Goal: Task Accomplishment & Management: Manage account settings

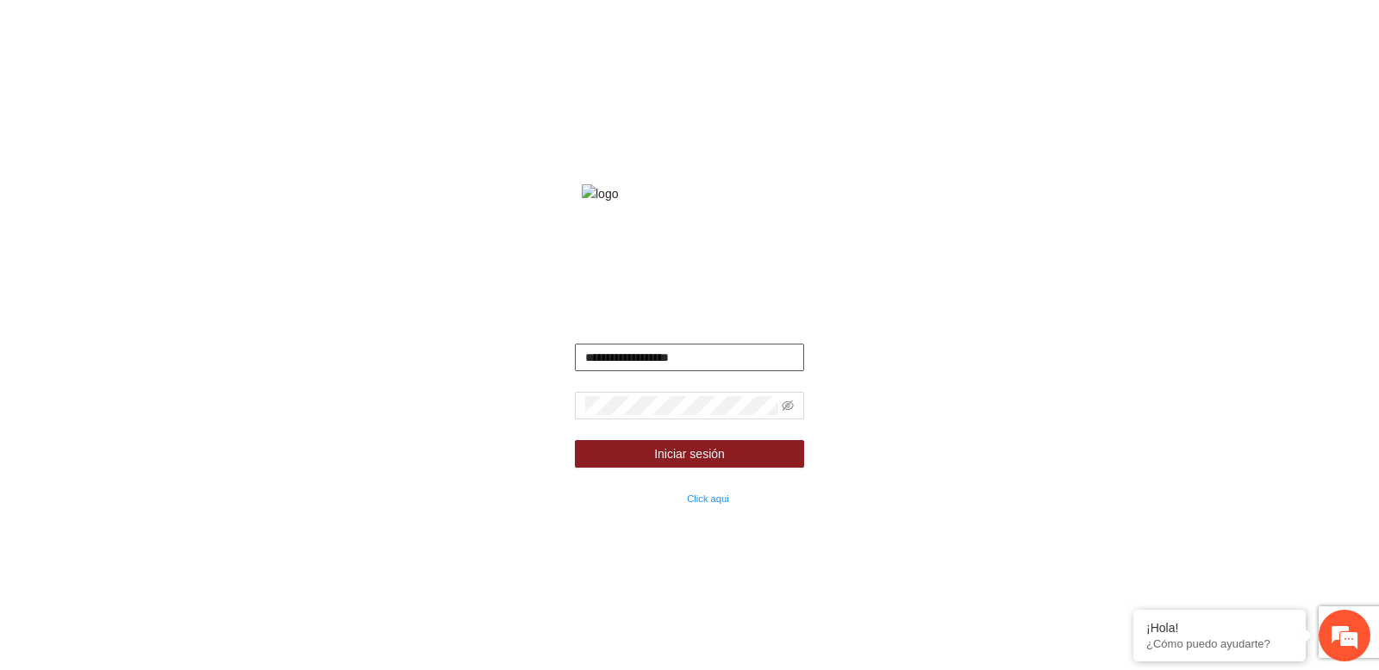
click at [682, 371] on input "**********" at bounding box center [690, 358] width 230 height 28
type input "**********"
click at [575, 440] on button "Iniciar sesión" at bounding box center [690, 454] width 230 height 28
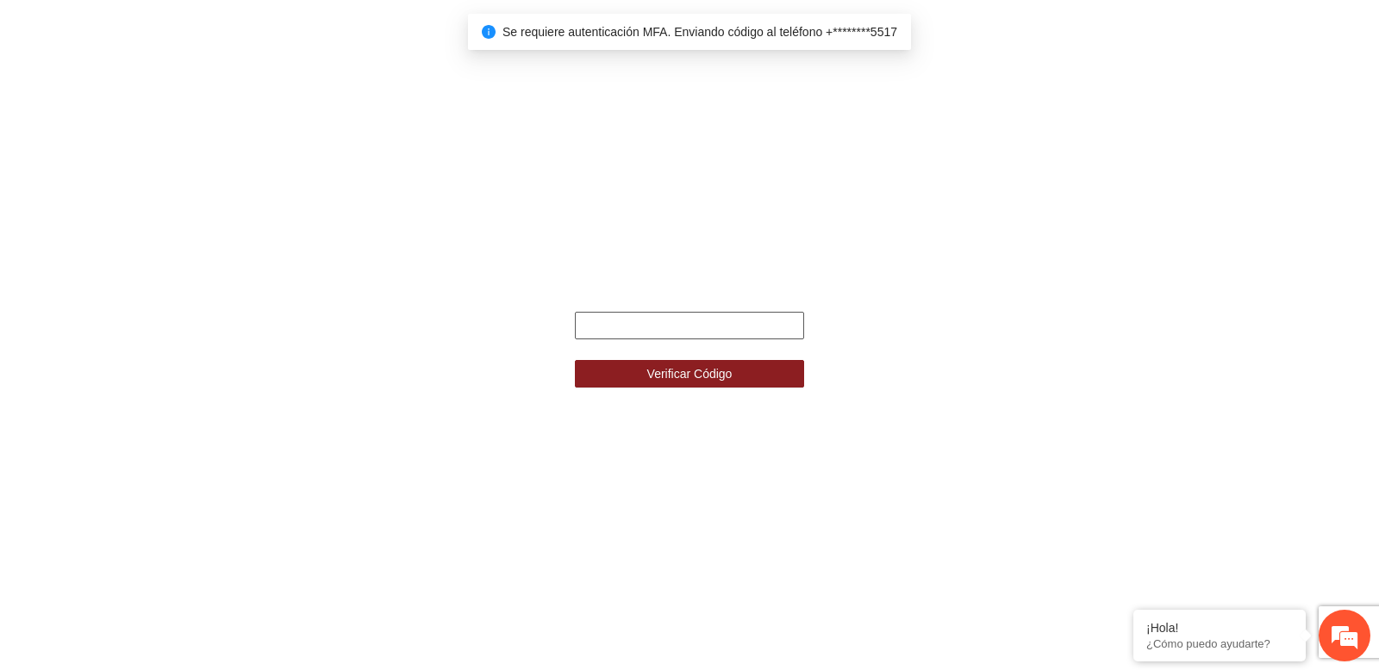
click at [675, 338] on input "text" at bounding box center [690, 326] width 230 height 28
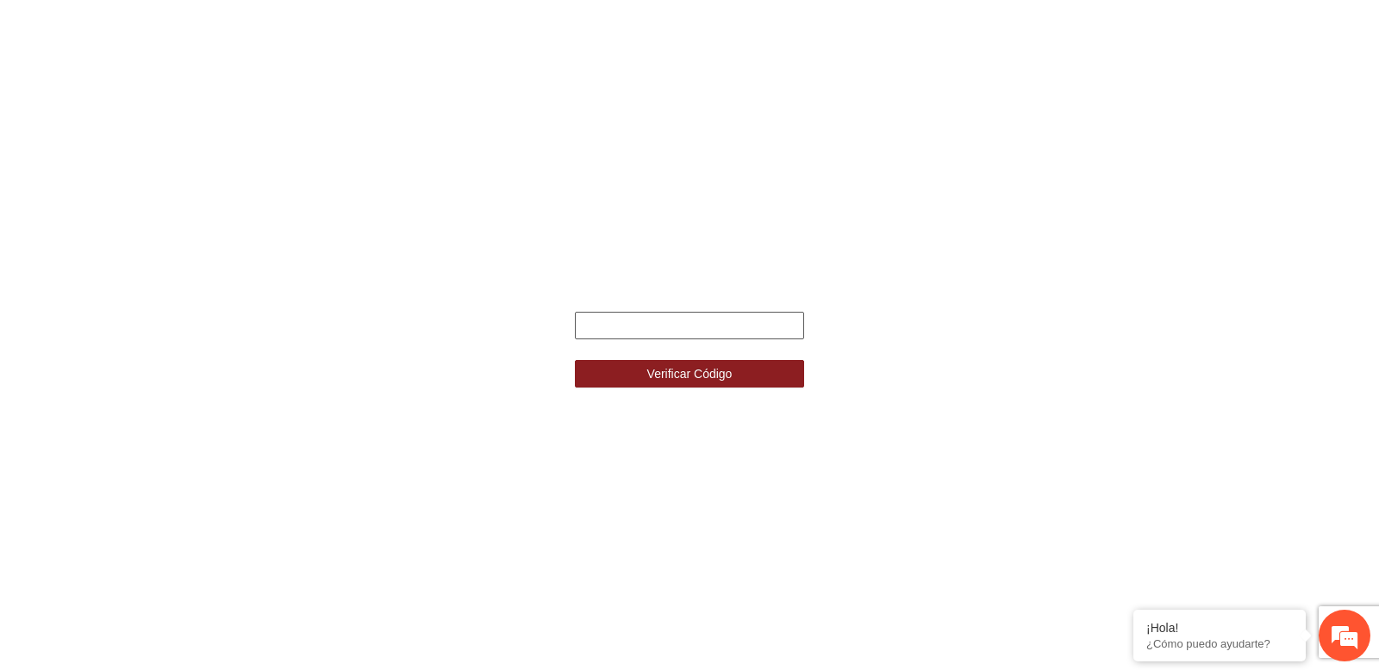
click at [631, 329] on input "text" at bounding box center [690, 326] width 230 height 28
type input "******"
click at [575, 360] on button "Verificar Código" at bounding box center [690, 374] width 230 height 28
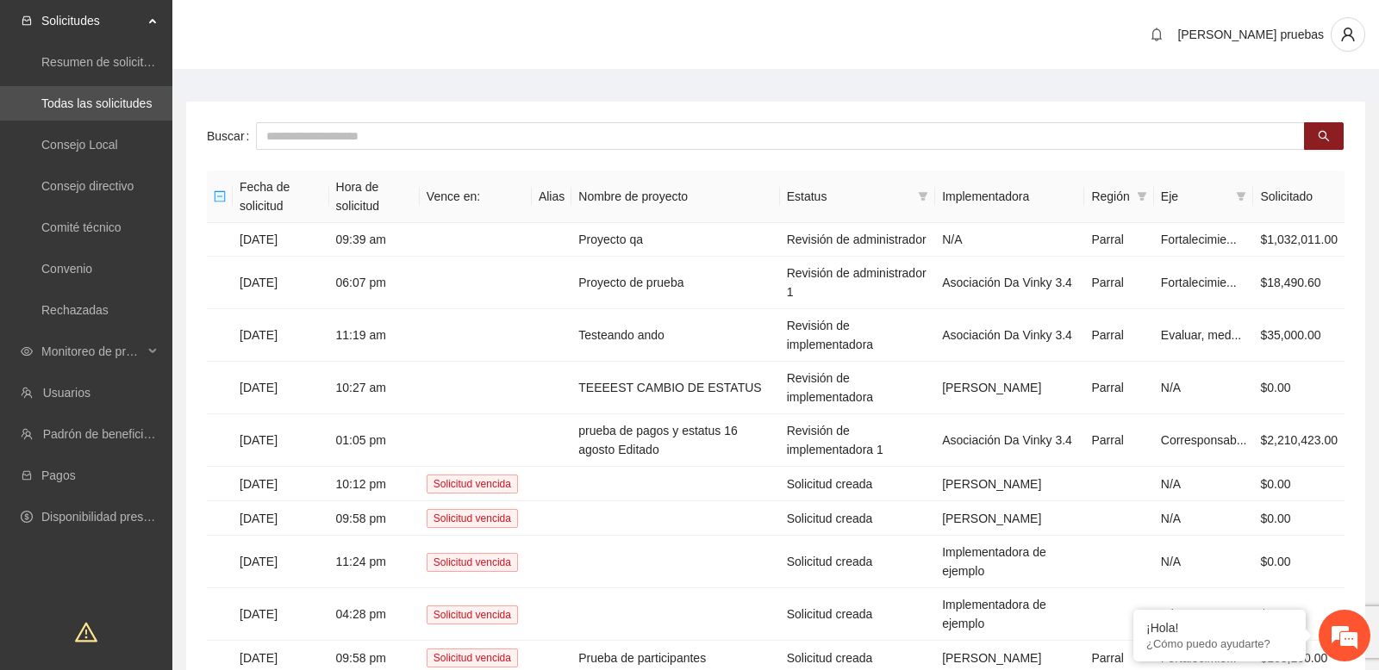
click at [220, 89] on main "Buscar Fecha de solicitud Hora de solicitud Vence en: Alias Nombre de proyecto …" at bounding box center [775, 417] width 1206 height 690
click at [143, 352] on div "Monitoreo de proyectos" at bounding box center [86, 351] width 172 height 34
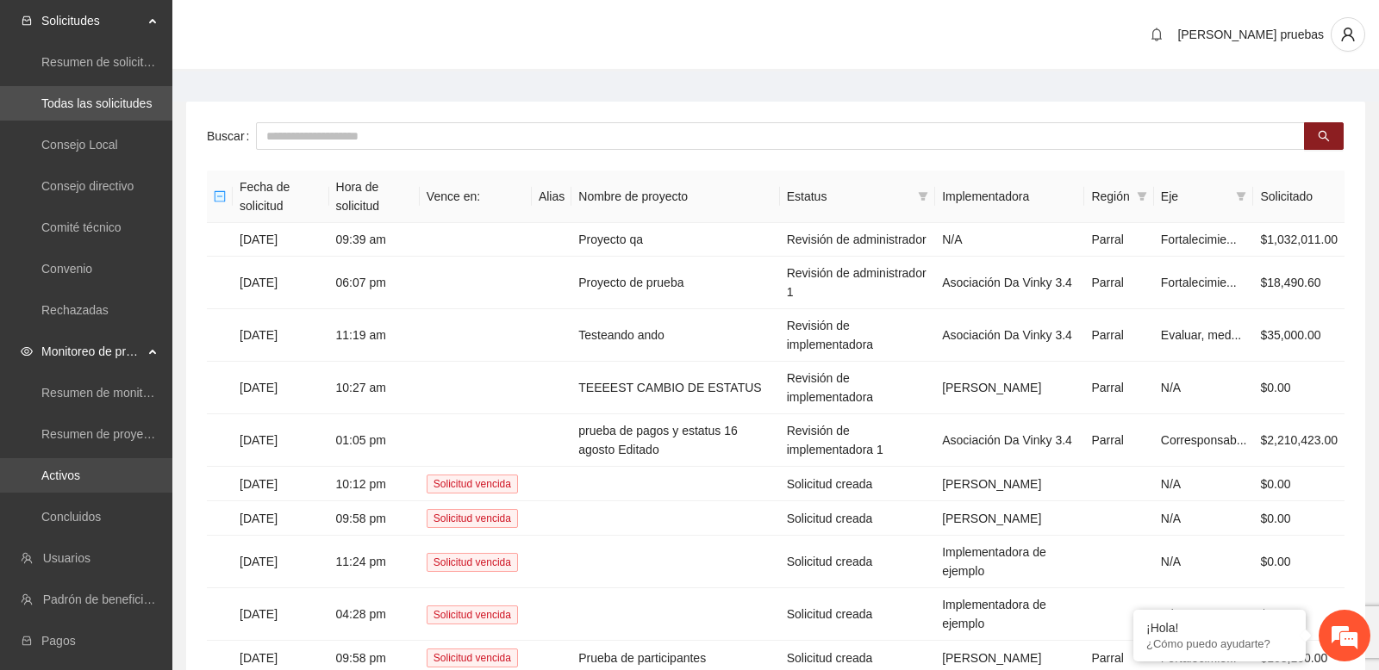
click at [80, 474] on link "Activos" at bounding box center [60, 476] width 39 height 14
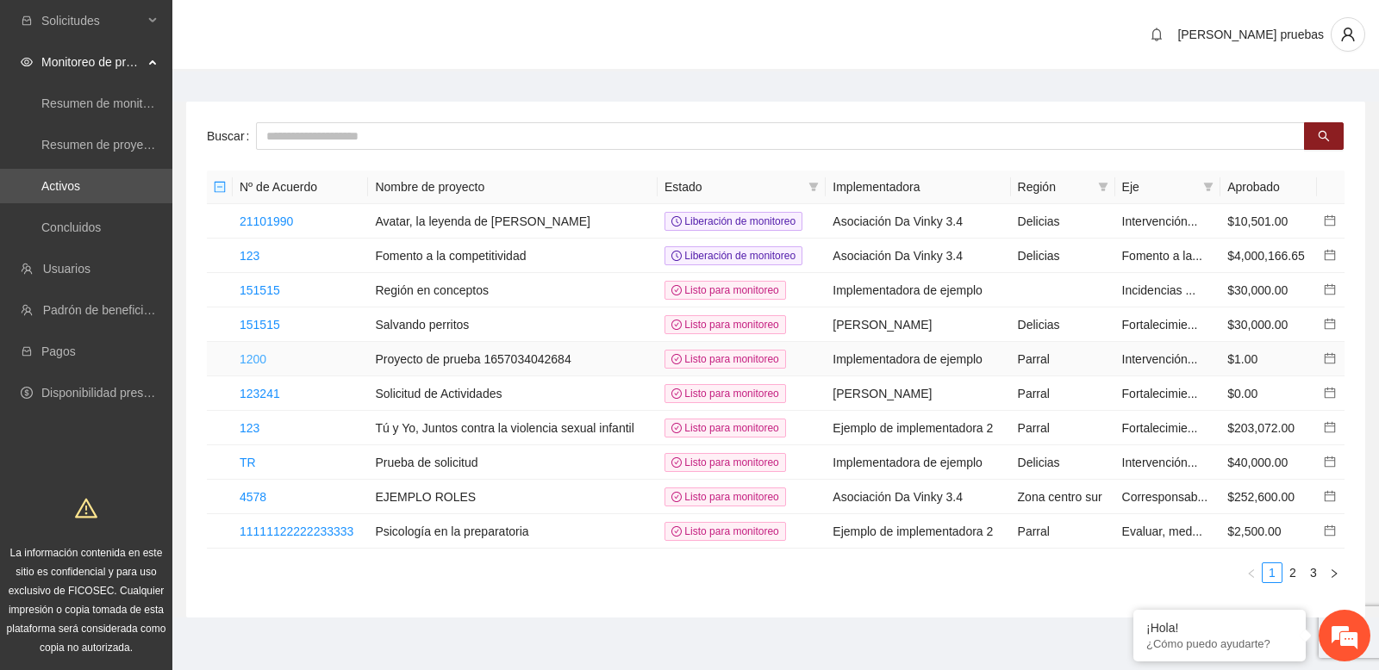
click at [258, 358] on link "1200" at bounding box center [253, 359] width 27 height 14
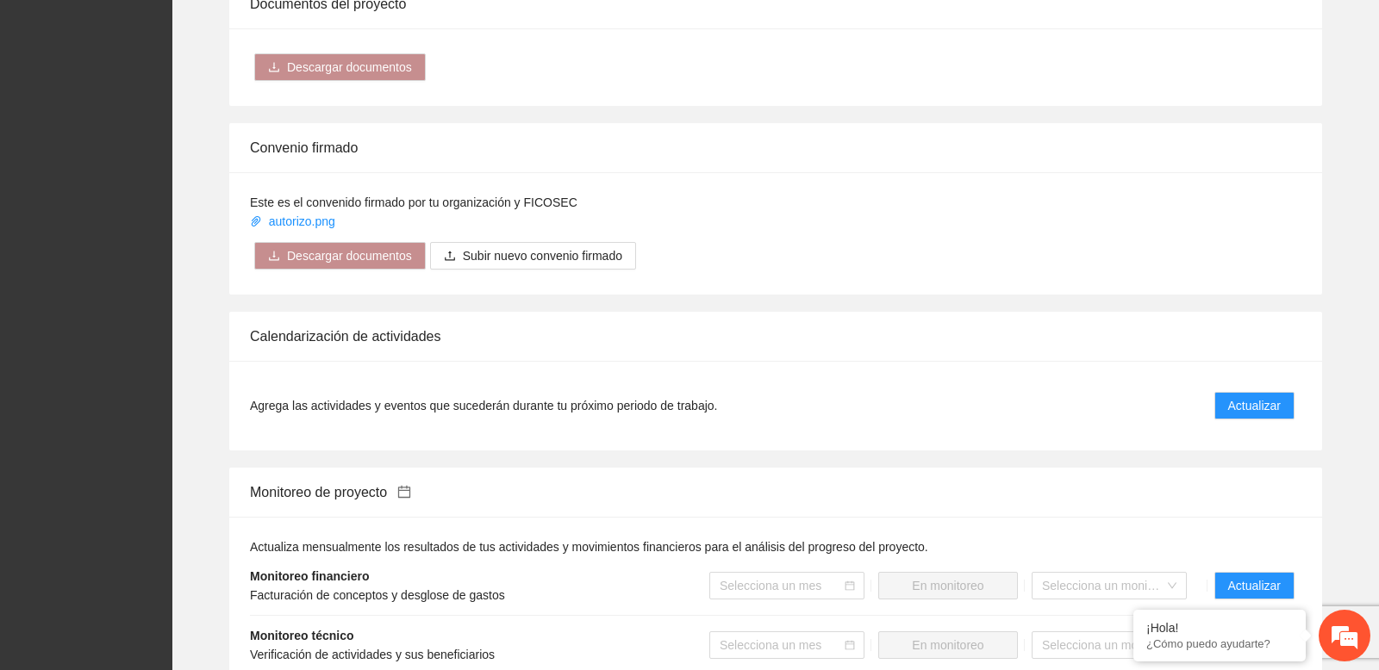
scroll to position [1295, 0]
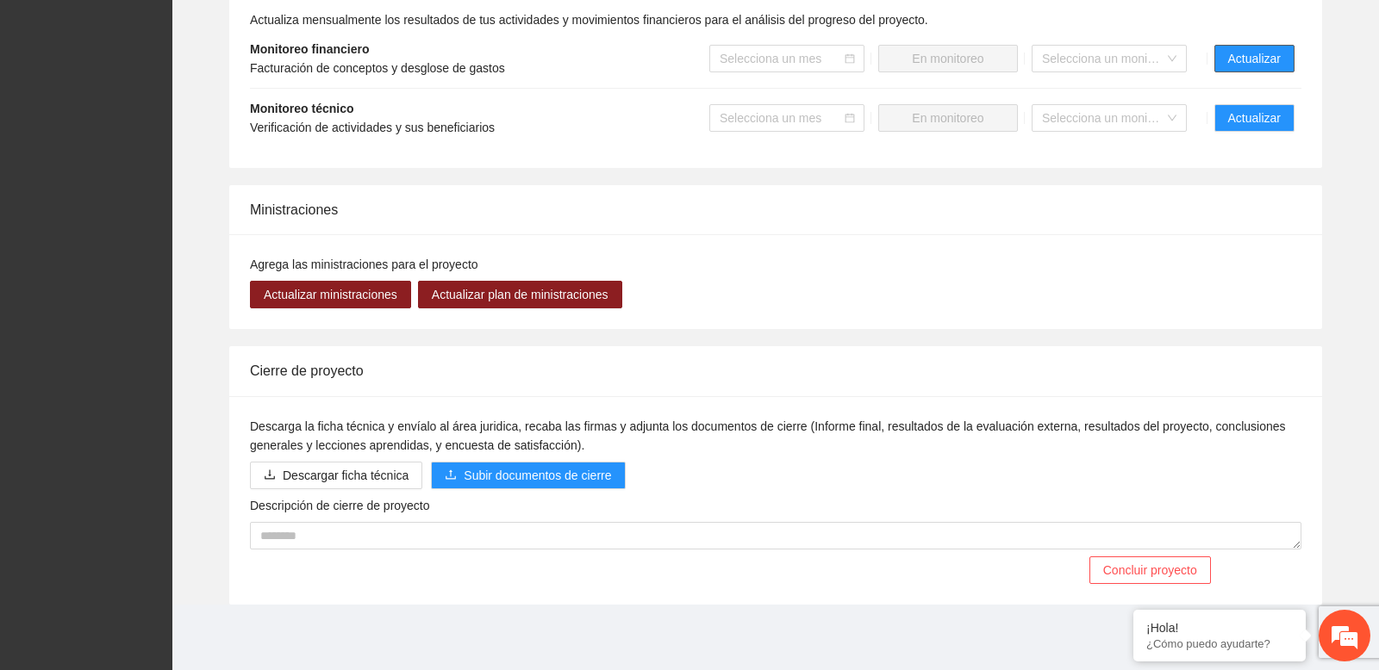
click at [1224, 61] on button "Actualizar" at bounding box center [1254, 59] width 80 height 28
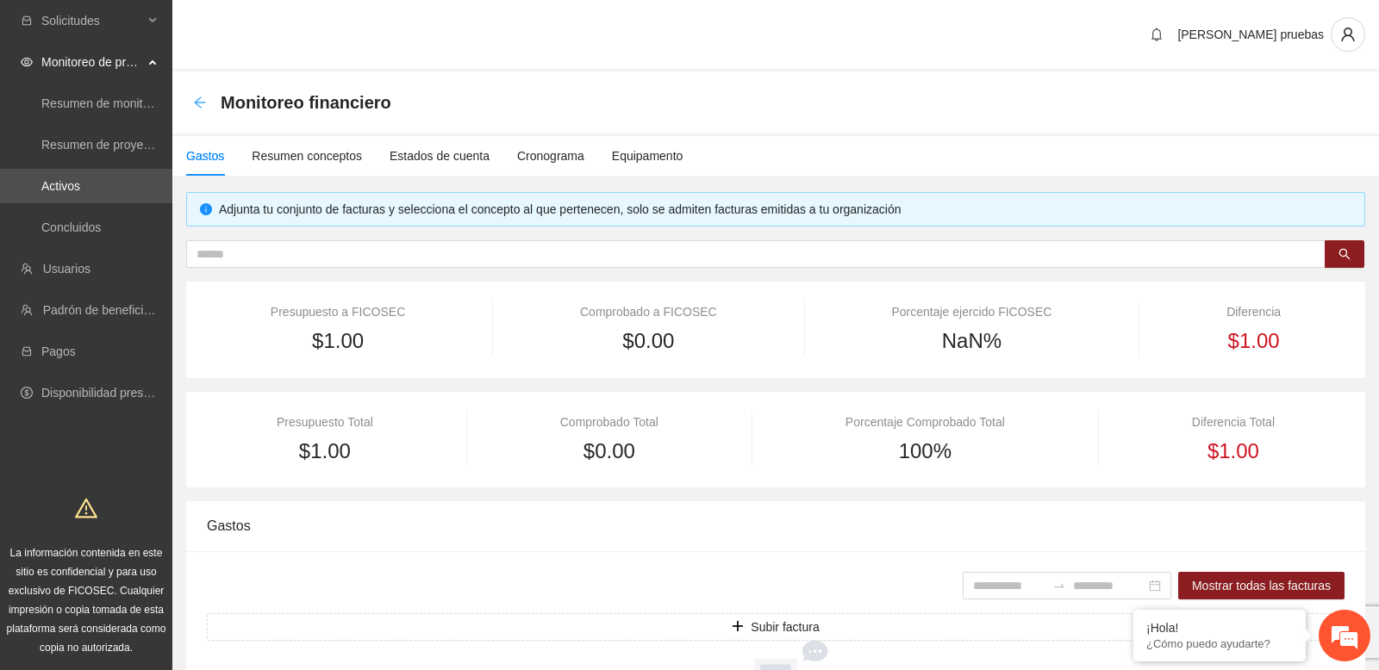
click at [197, 101] on icon "arrow-left" at bounding box center [200, 103] width 14 height 14
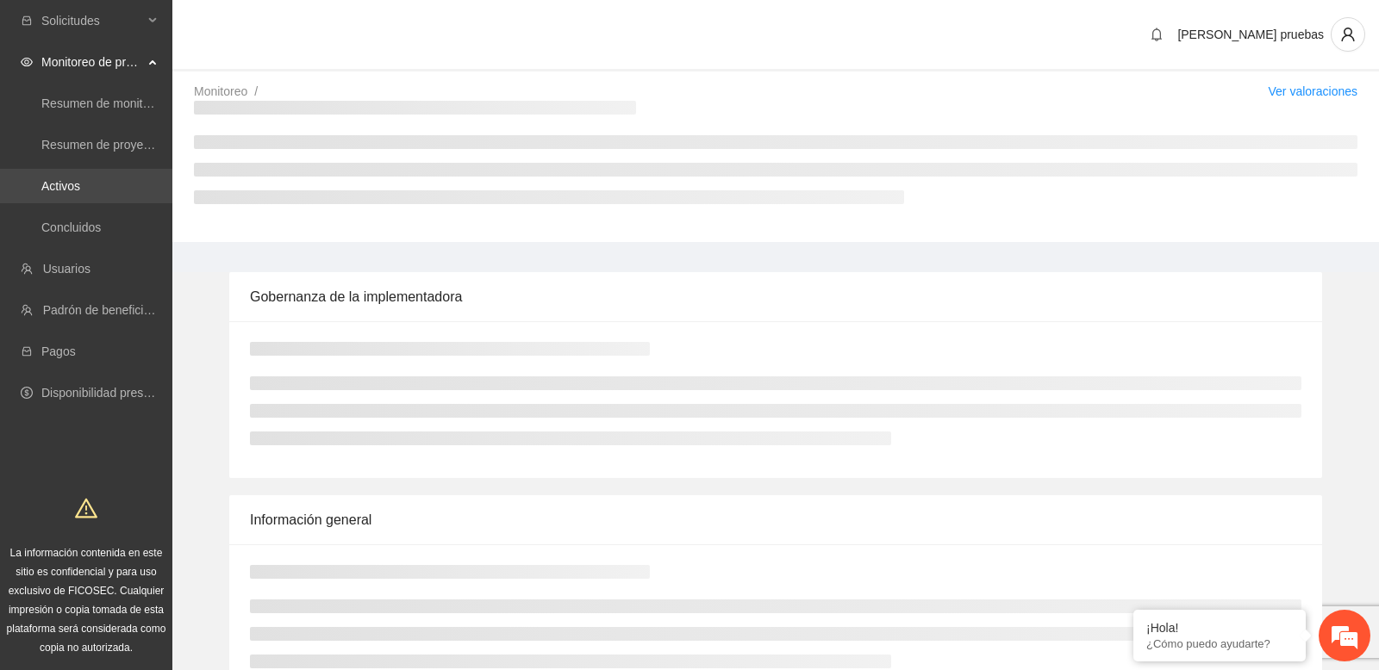
click at [80, 179] on link "Activos" at bounding box center [60, 186] width 39 height 14
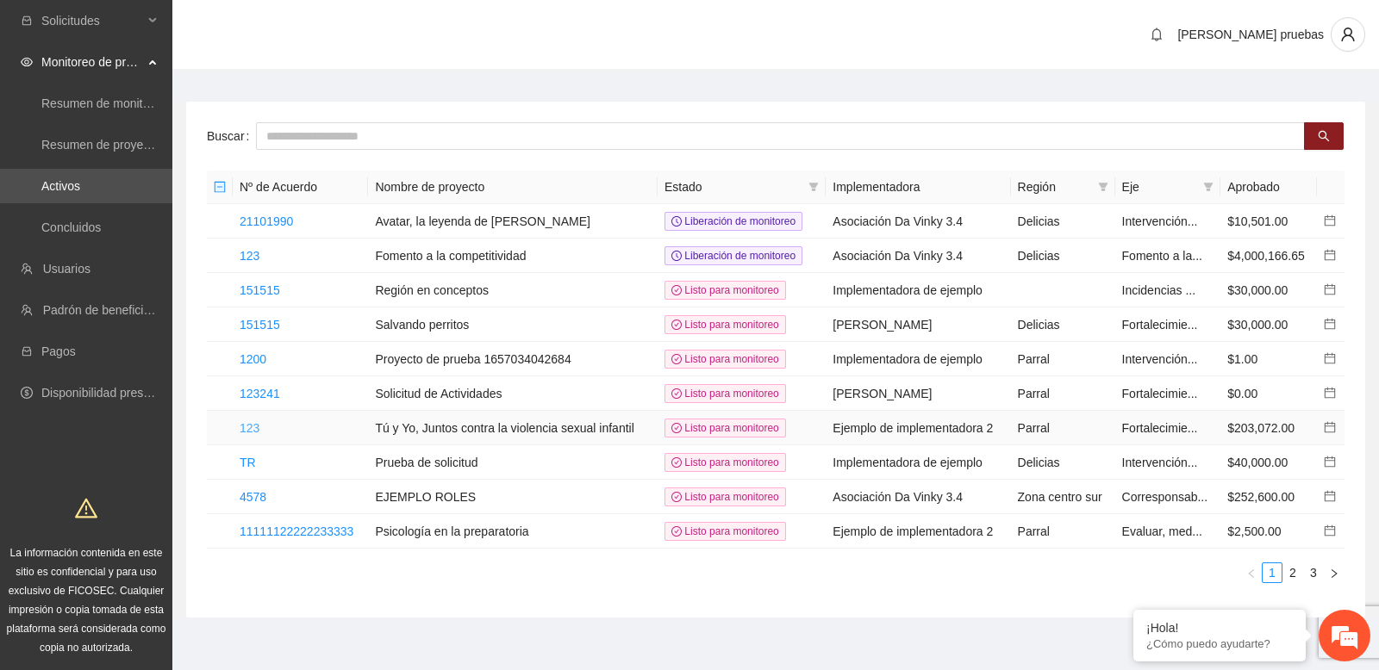
click at [256, 428] on link "123" at bounding box center [250, 428] width 20 height 14
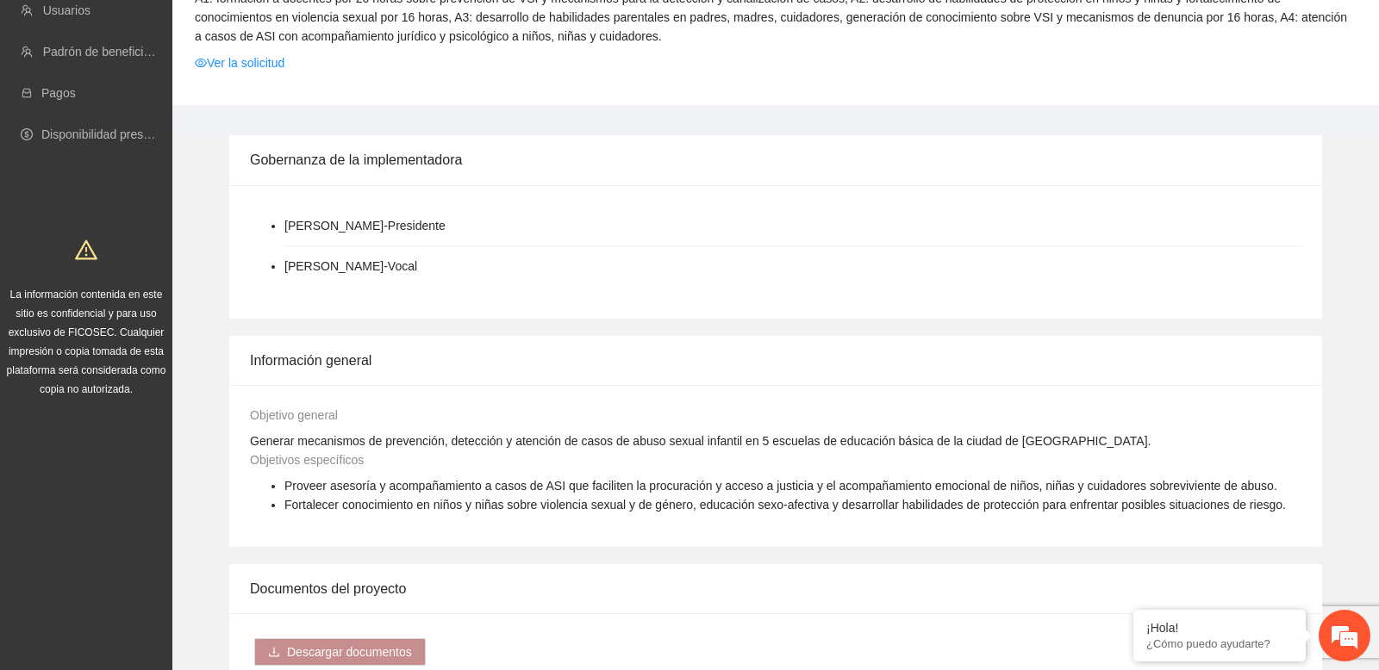
scroll to position [1466, 0]
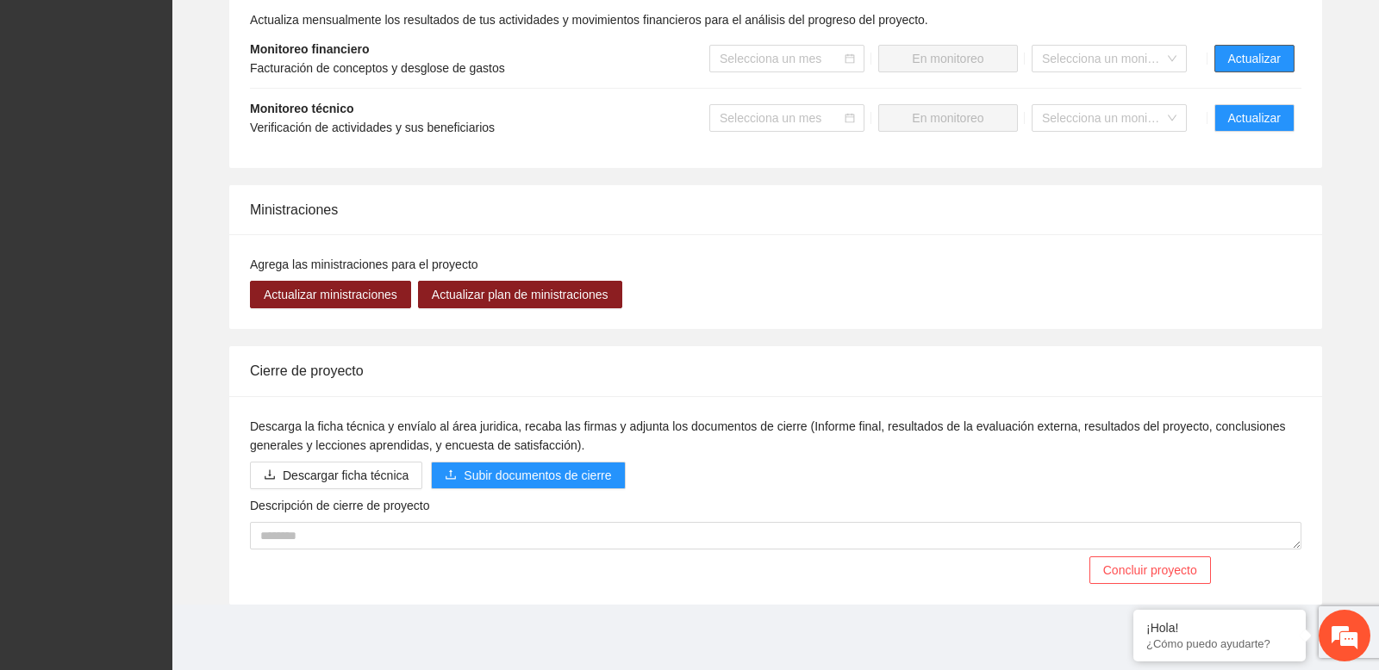
click at [1245, 55] on span "Actualizar" at bounding box center [1254, 58] width 53 height 19
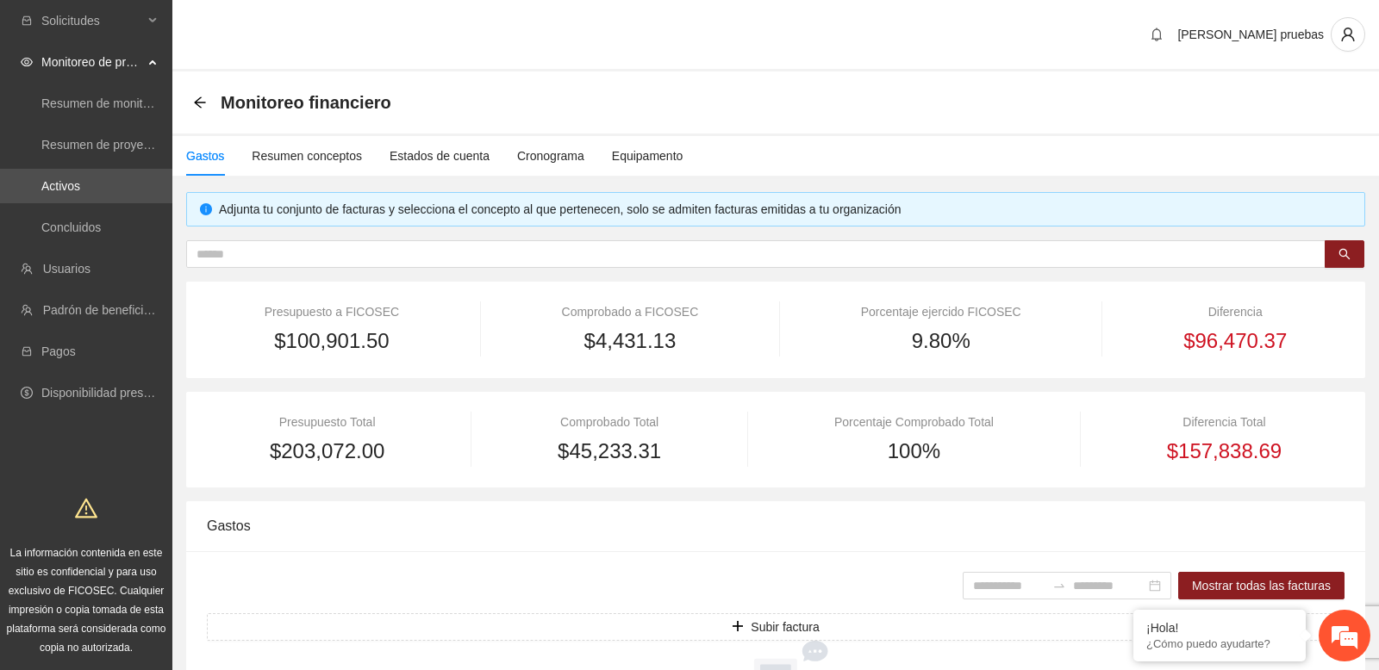
click at [578, 81] on div "Monitoreo financiero" at bounding box center [775, 103] width 1206 height 62
click at [80, 179] on link "Activos" at bounding box center [60, 186] width 39 height 14
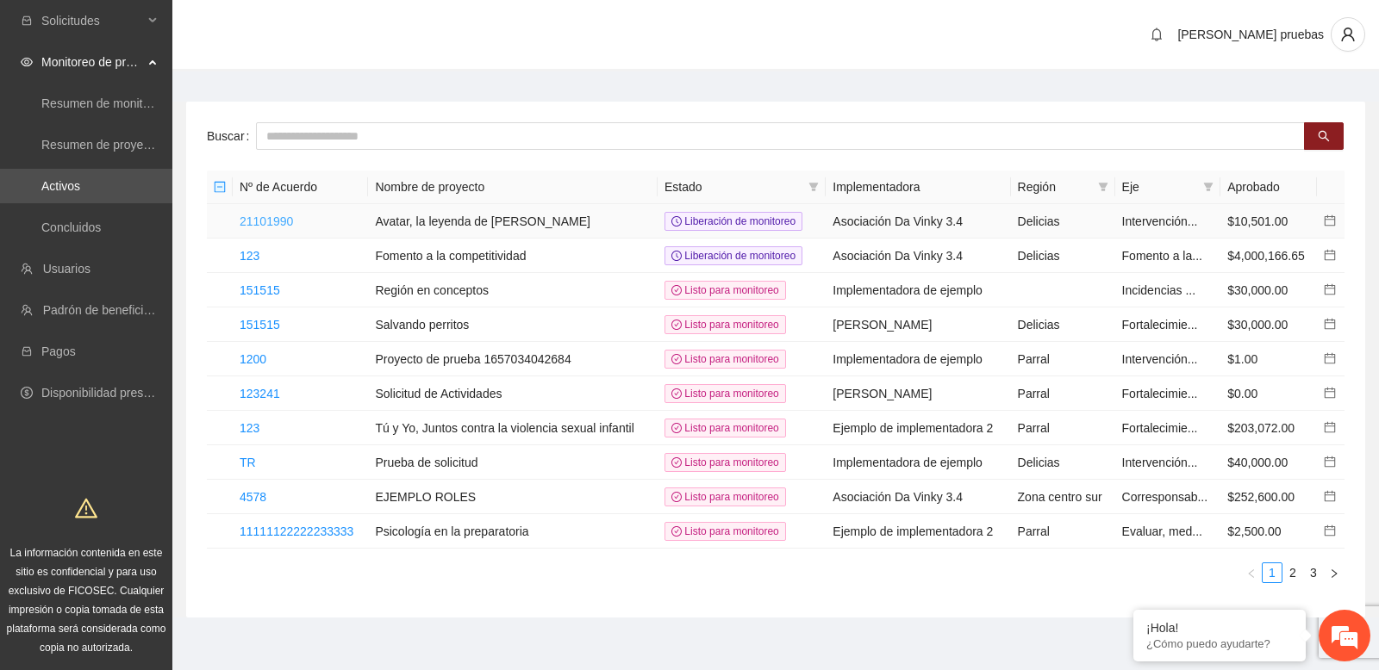
click at [276, 217] on link "21101990" at bounding box center [266, 222] width 53 height 14
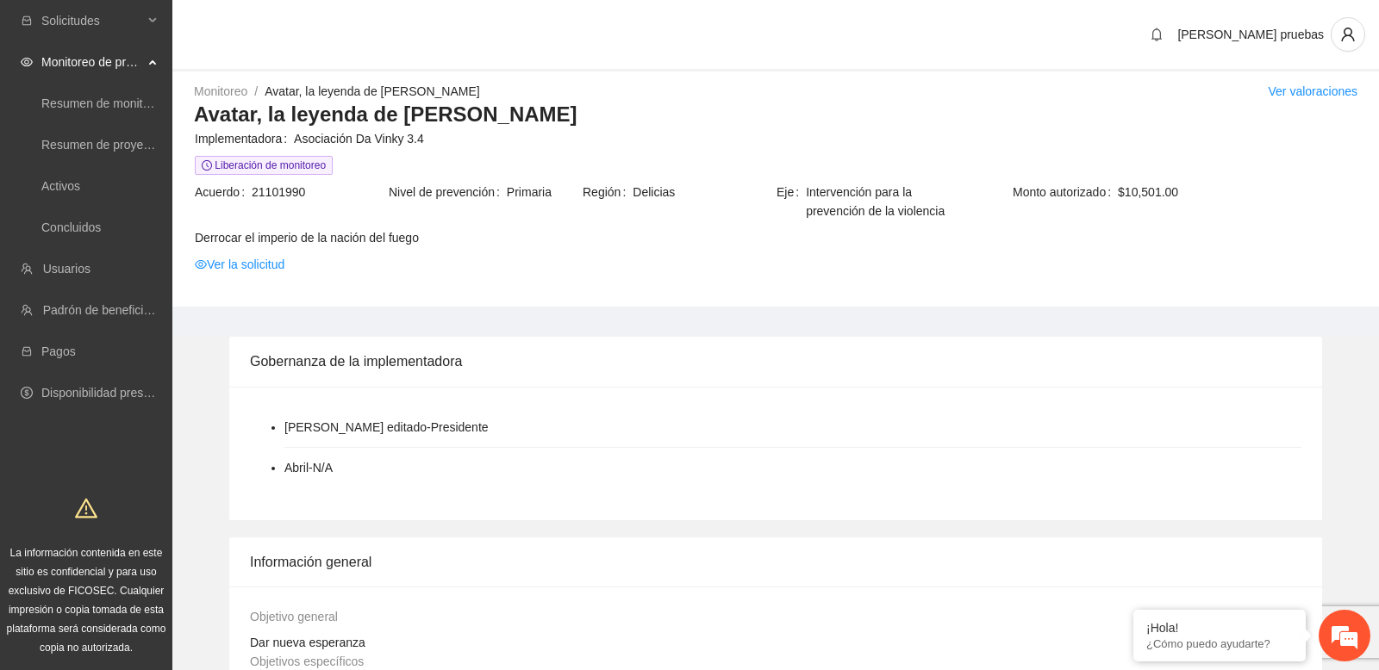
scroll to position [1409, 0]
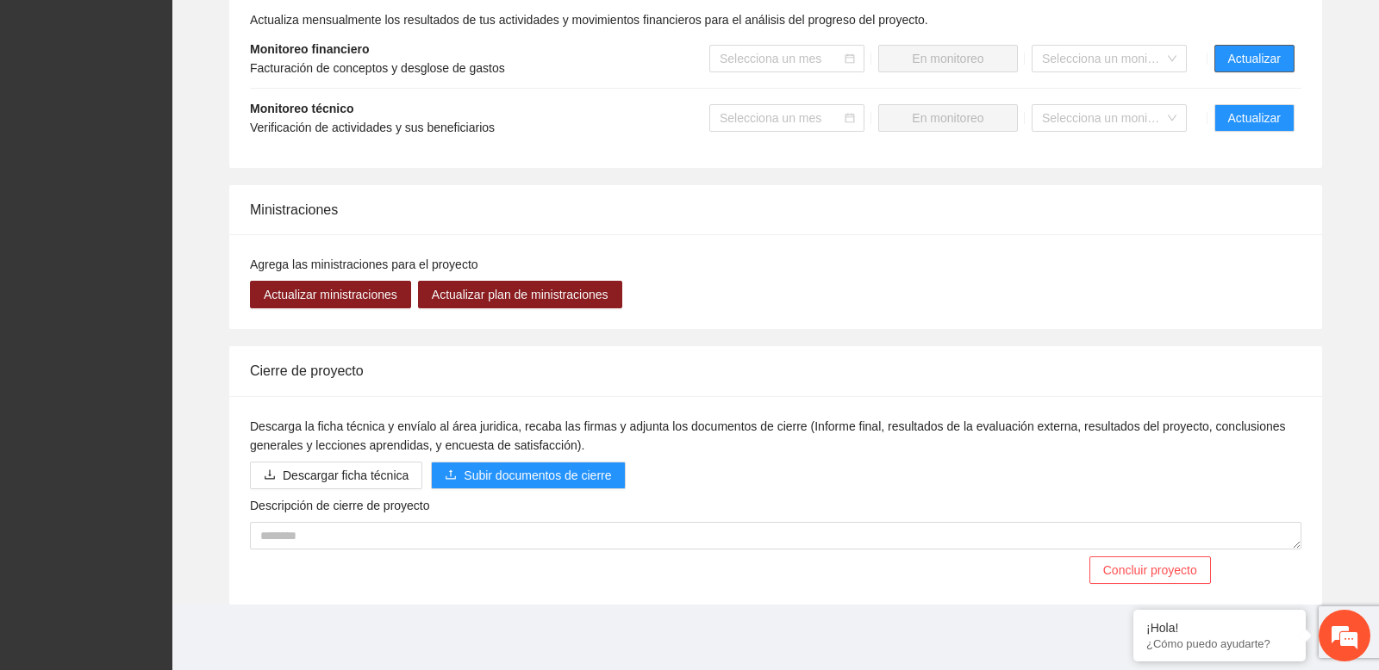
click at [1255, 62] on span "Actualizar" at bounding box center [1254, 58] width 53 height 19
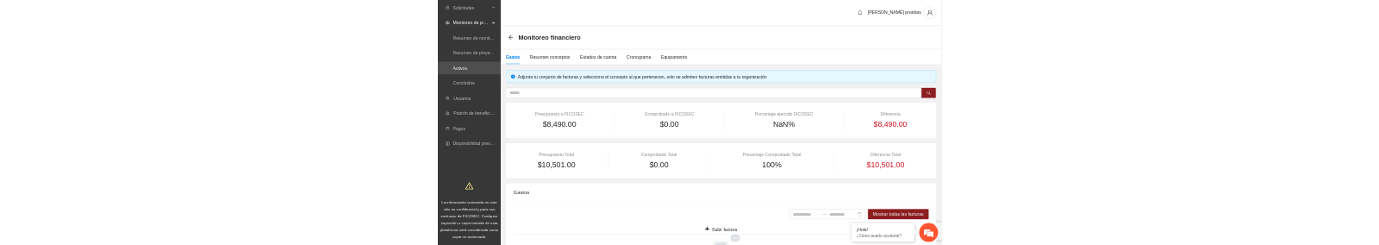
scroll to position [165, 0]
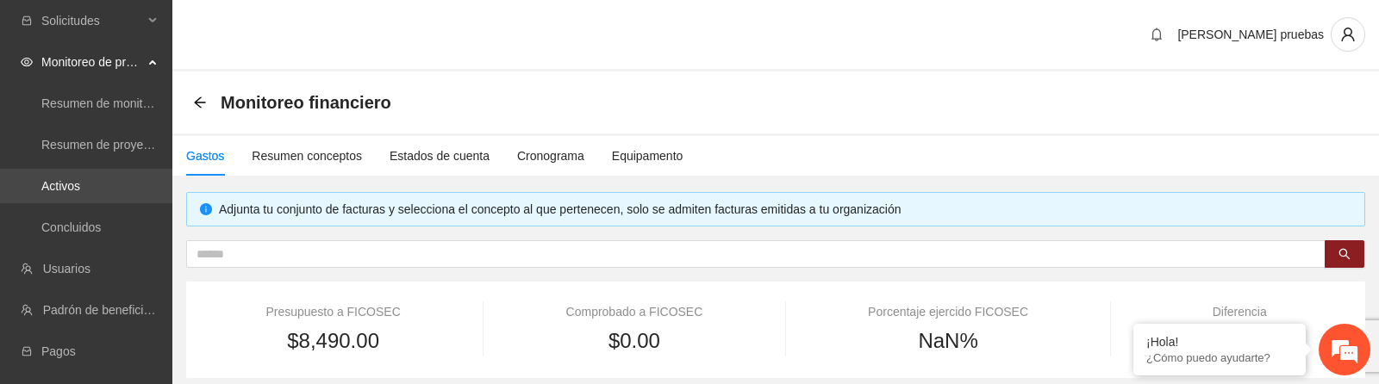
click at [80, 191] on link "Activos" at bounding box center [60, 186] width 39 height 14
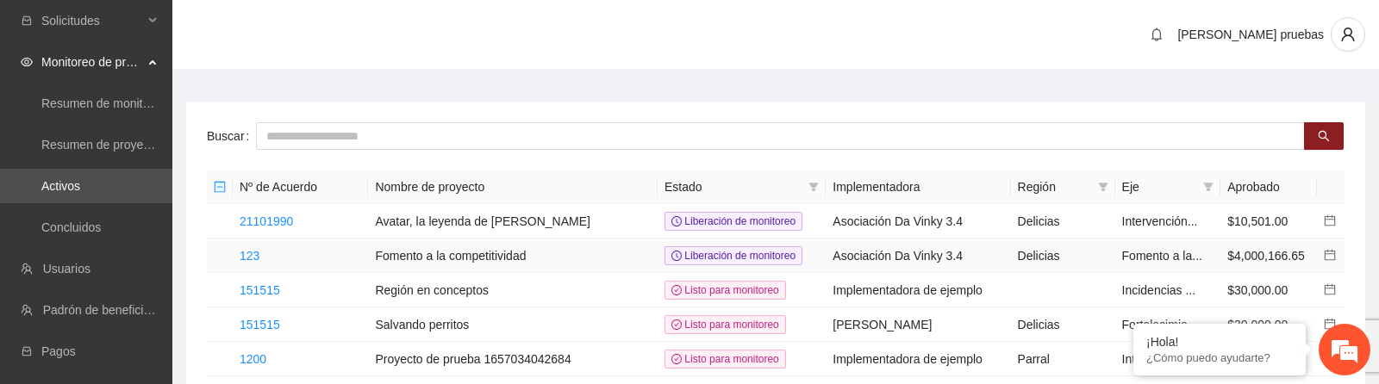
click at [347, 257] on td "123" at bounding box center [300, 256] width 135 height 34
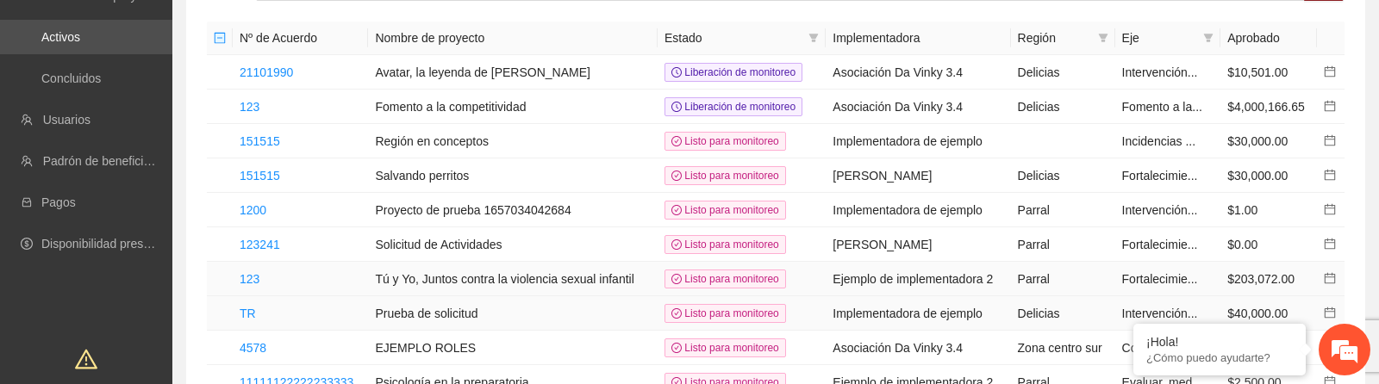
scroll to position [151, 0]
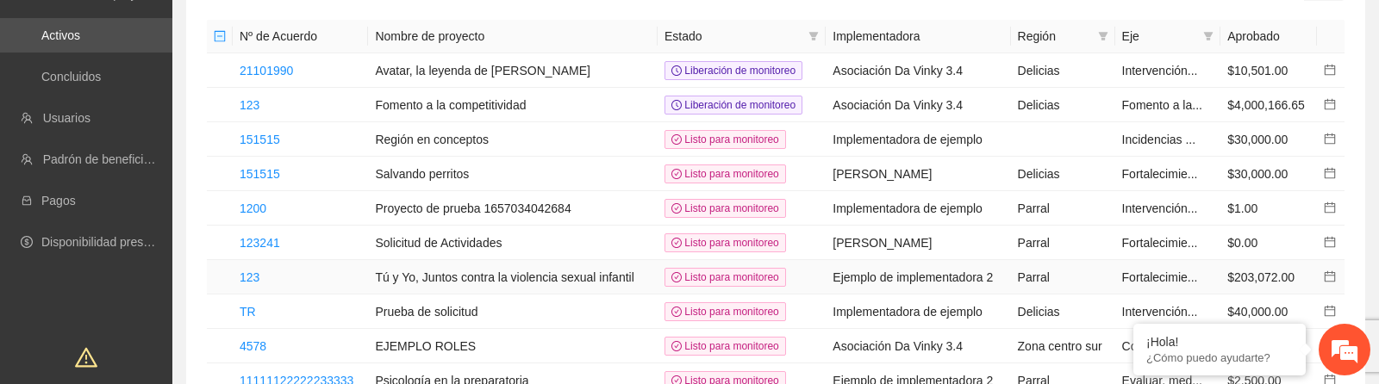
click at [366, 275] on td "123" at bounding box center [300, 277] width 135 height 34
click at [252, 279] on link "123" at bounding box center [250, 278] width 20 height 14
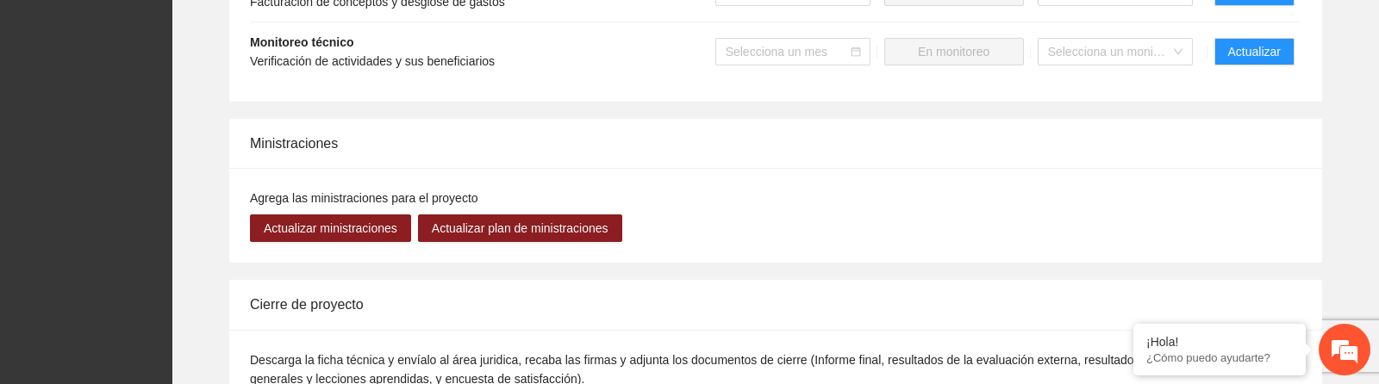
scroll to position [1487, 0]
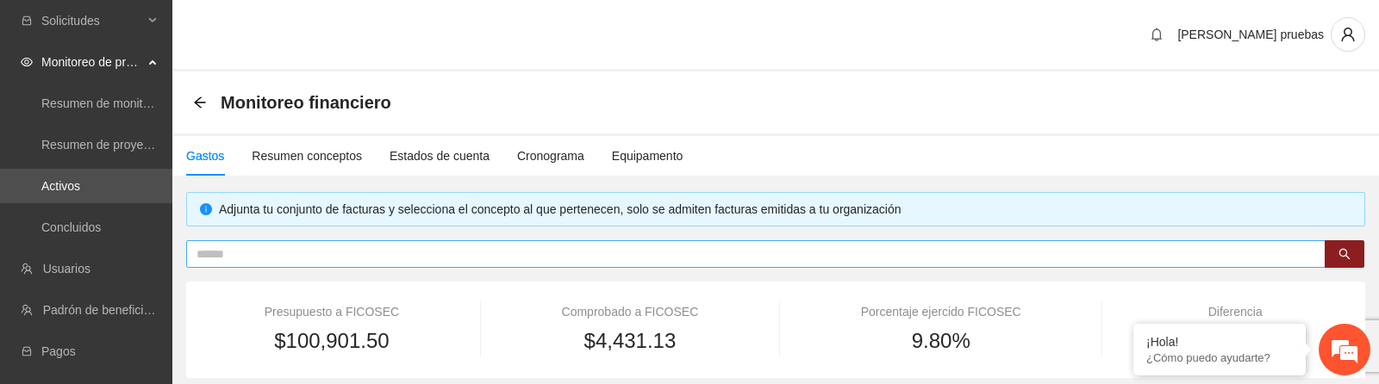
click at [427, 252] on input "text" at bounding box center [748, 254] width 1105 height 19
click at [327, 256] on input "text" at bounding box center [748, 254] width 1105 height 19
click at [310, 248] on input "text" at bounding box center [748, 254] width 1105 height 19
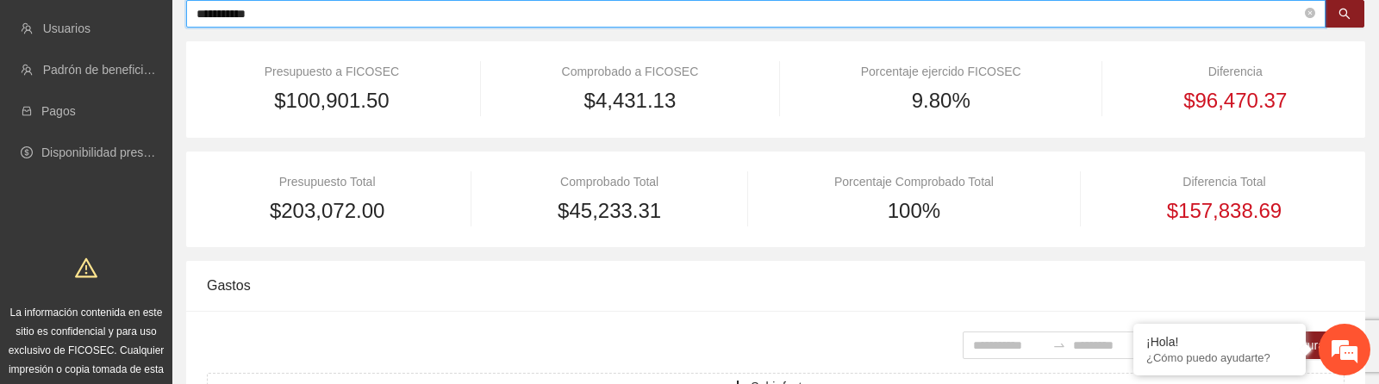
scroll to position [185, 0]
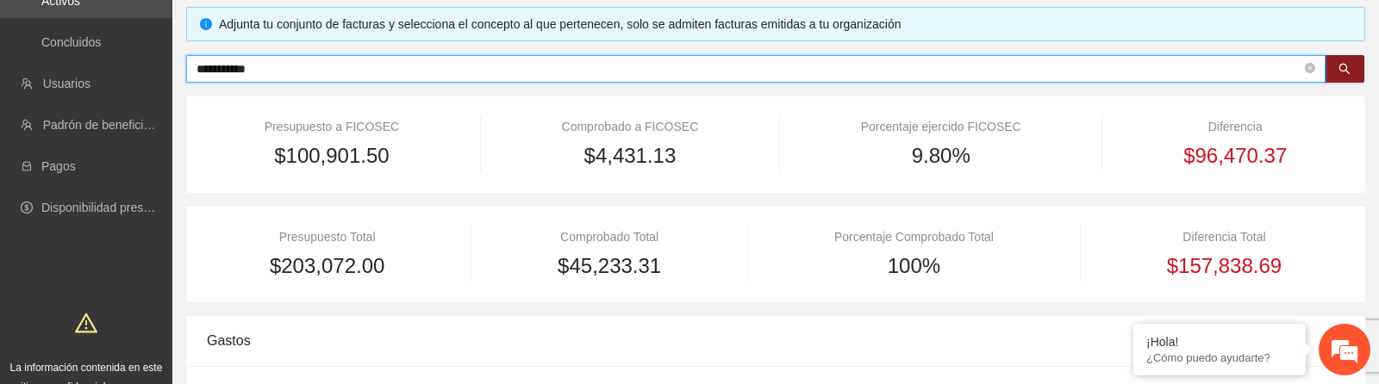
type input "**********"
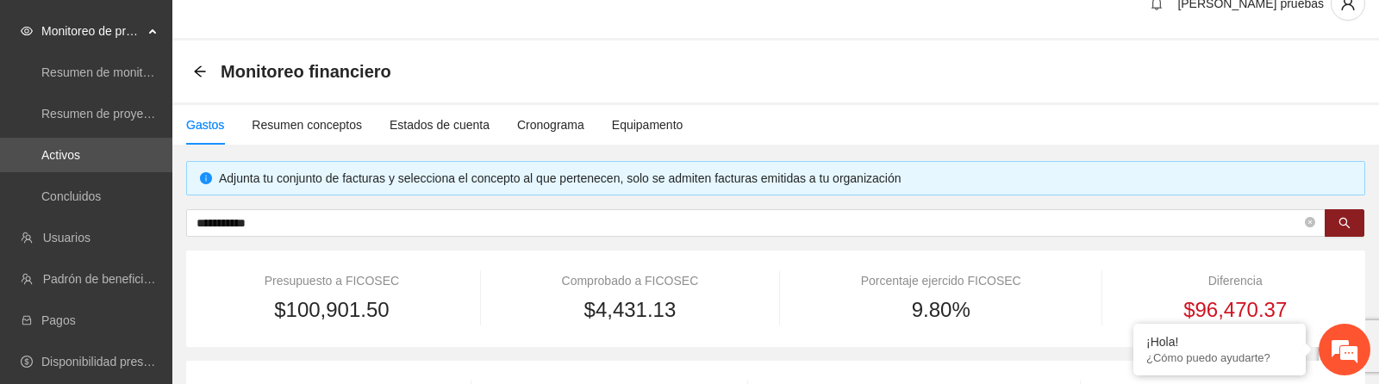
scroll to position [0, 0]
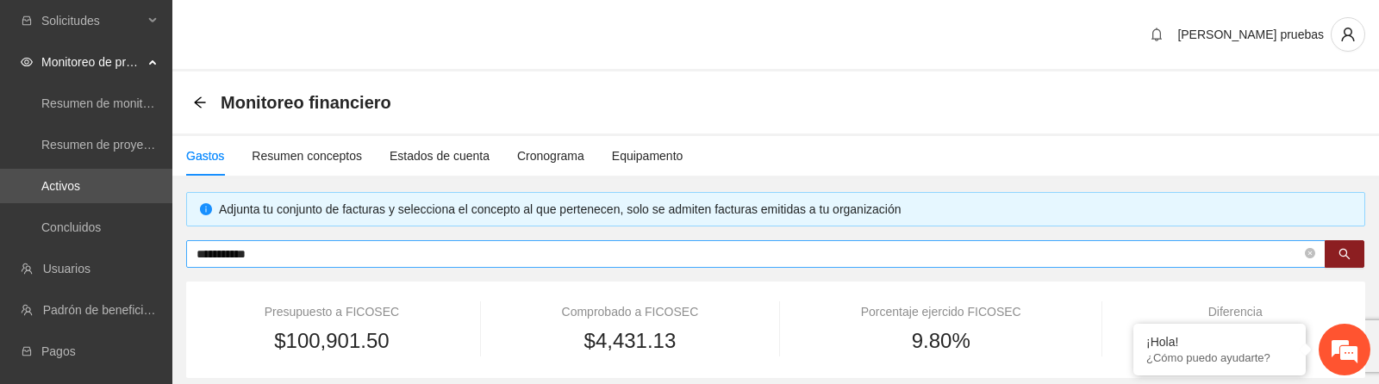
click at [321, 252] on input "**********" at bounding box center [748, 254] width 1105 height 19
click at [1348, 255] on icon "search" at bounding box center [1344, 254] width 12 height 12
click at [1048, 146] on div "Gastos Resumen conceptos Estados de cuenta Cronograma Equipamento" at bounding box center [775, 156] width 1206 height 40
click at [1346, 249] on icon "search" at bounding box center [1344, 254] width 12 height 12
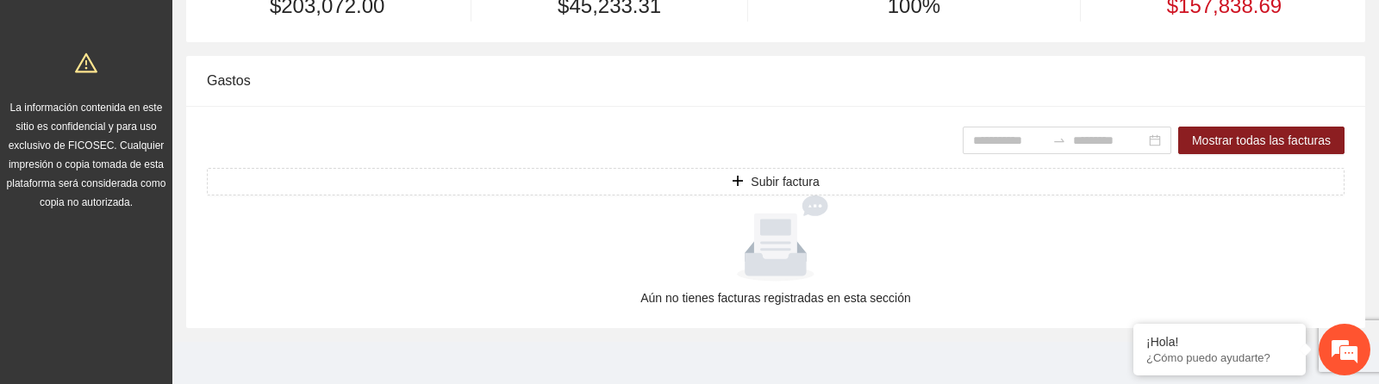
scroll to position [426, 0]
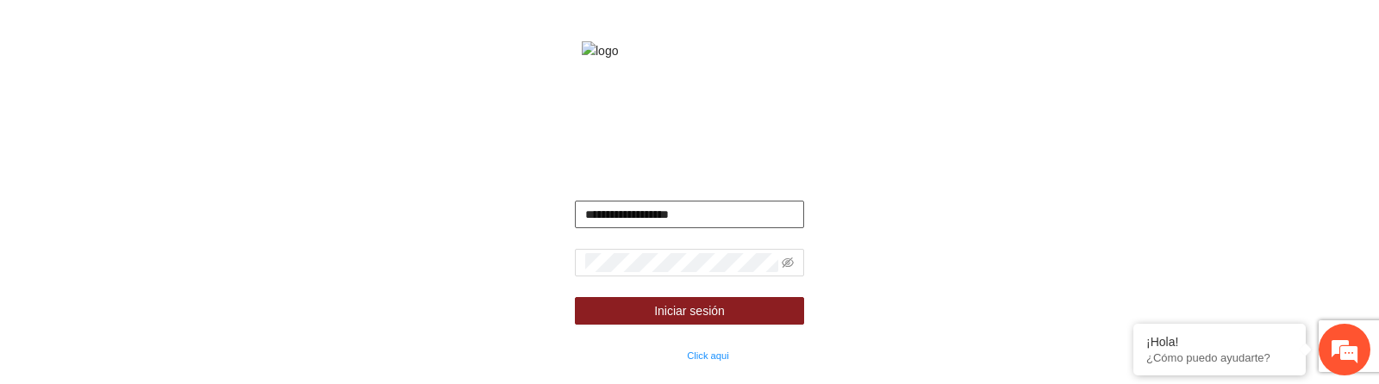
click at [609, 228] on input "**********" at bounding box center [690, 215] width 230 height 28
click at [642, 228] on input "**********" at bounding box center [690, 215] width 230 height 28
type input "**********"
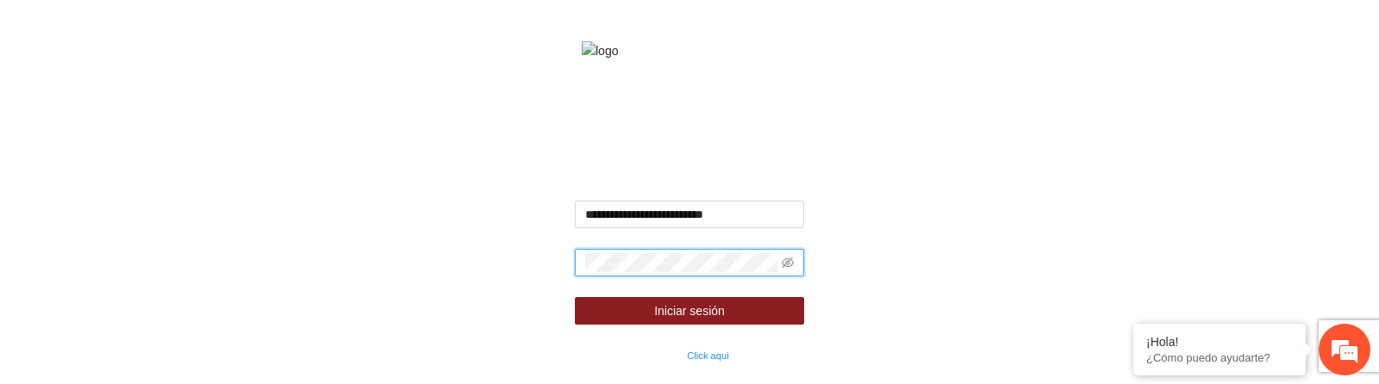
click at [575, 297] on button "Iniciar sesión" at bounding box center [690, 311] width 230 height 28
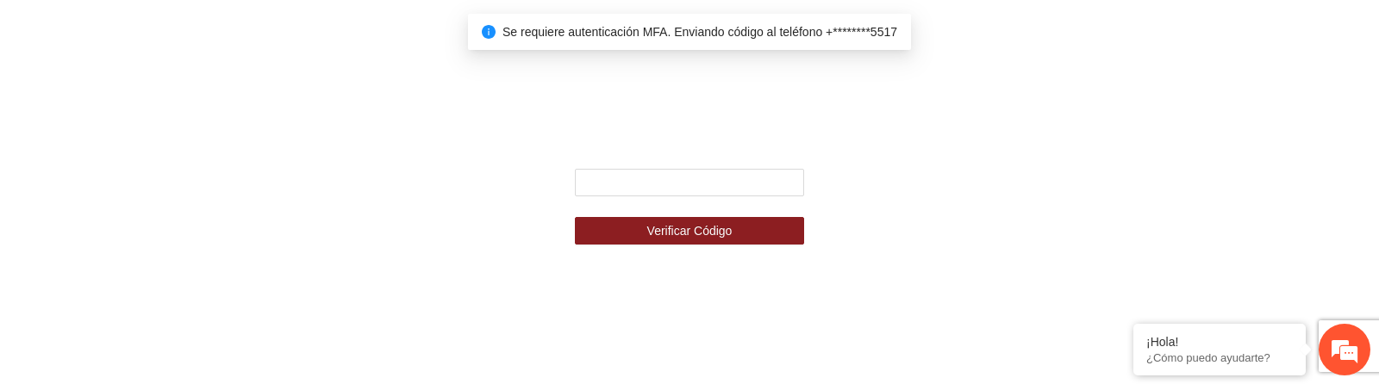
click at [679, 196] on form "Verificar Código" at bounding box center [690, 207] width 230 height 76
click at [682, 178] on input "text" at bounding box center [690, 183] width 230 height 28
click at [670, 179] on input "text" at bounding box center [690, 183] width 230 height 28
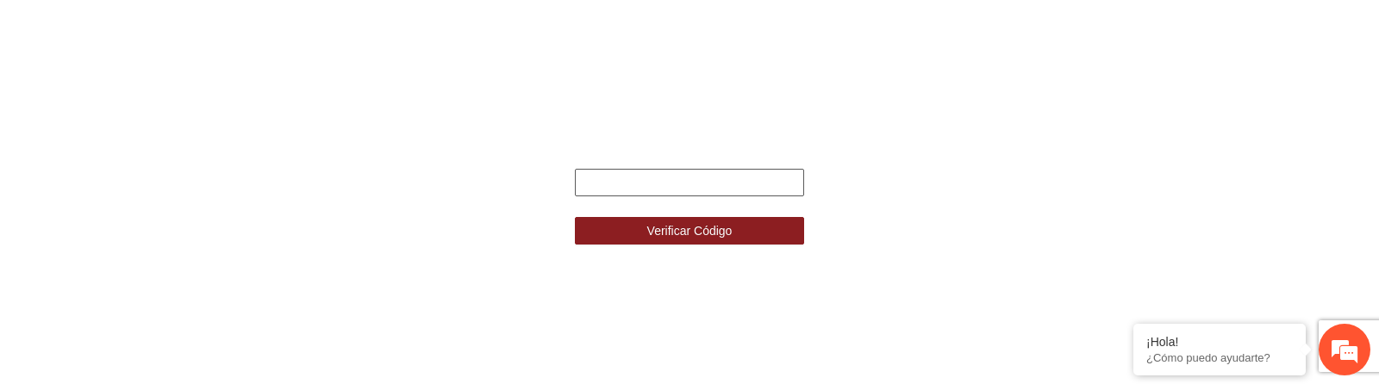
click at [670, 179] on input "text" at bounding box center [690, 183] width 230 height 28
type input "******"
click at [575, 217] on button "Verificar Código" at bounding box center [690, 231] width 230 height 28
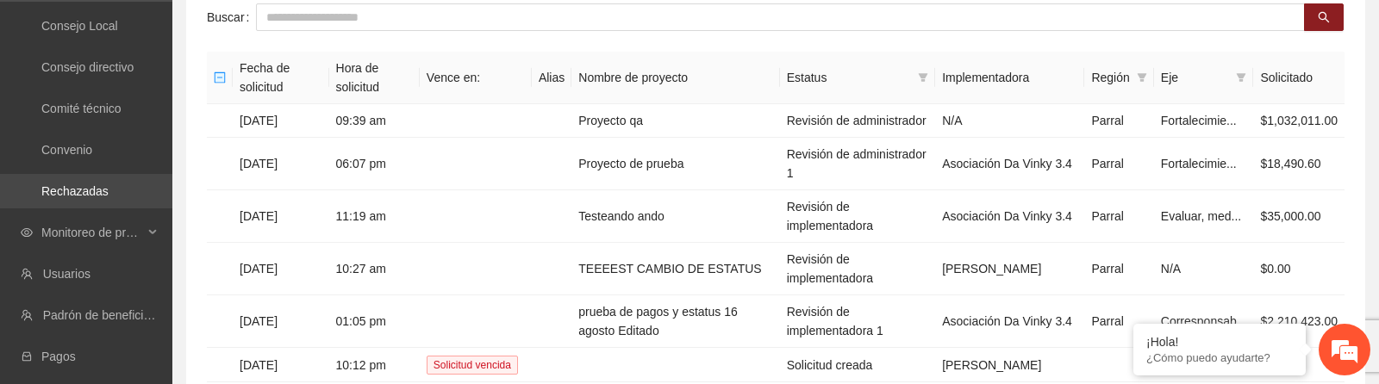
scroll to position [124, 0]
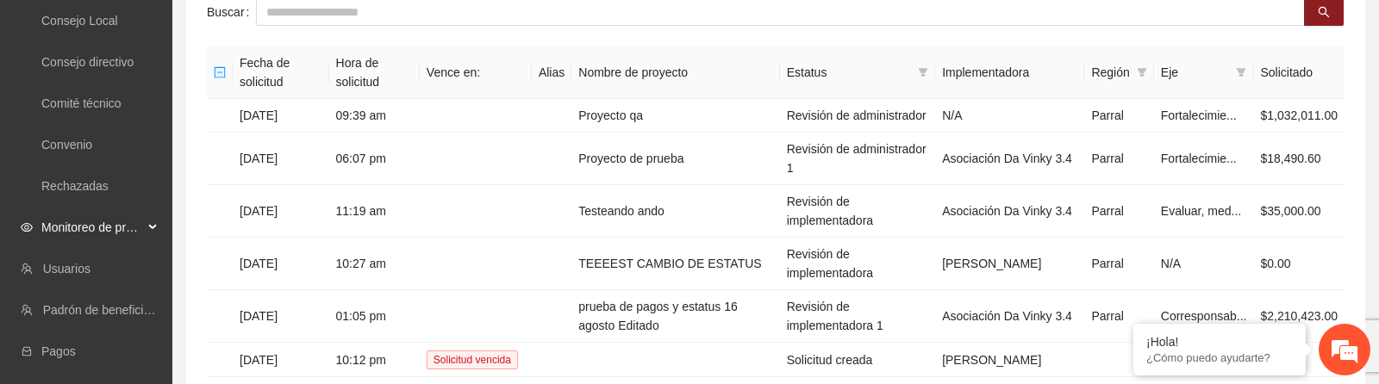
click at [152, 219] on div "Monitoreo de proyectos" at bounding box center [86, 227] width 172 height 34
click at [80, 348] on link "Activos" at bounding box center [60, 352] width 39 height 14
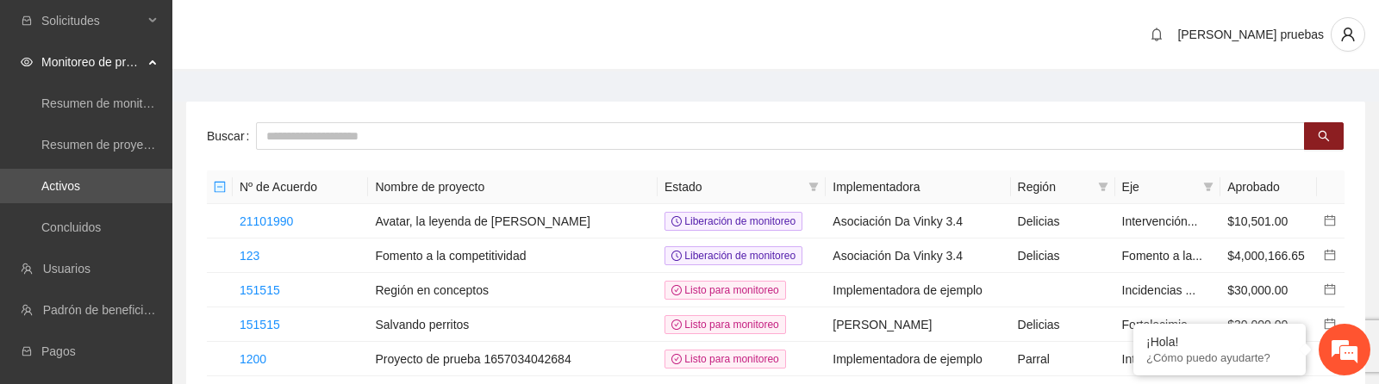
scroll to position [110, 0]
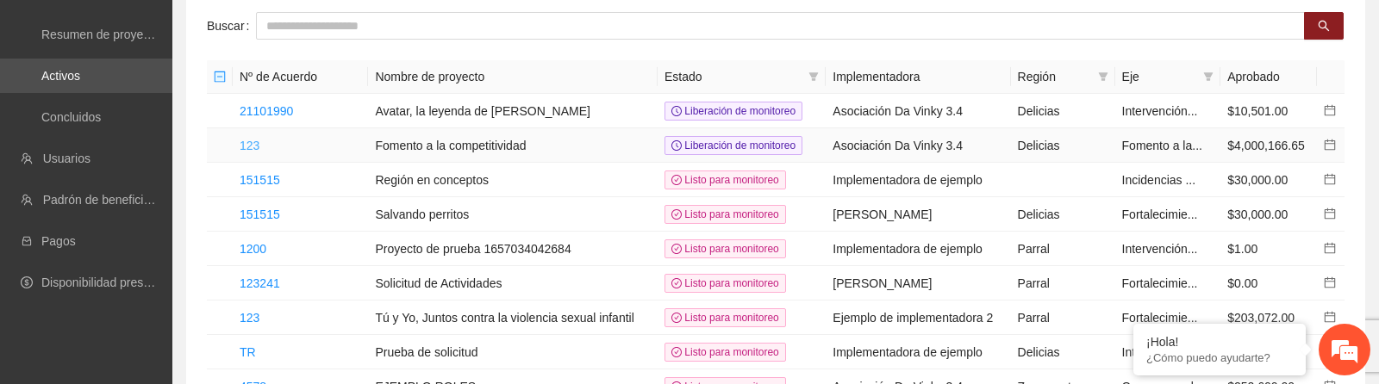
click at [252, 146] on link "123" at bounding box center [250, 146] width 20 height 14
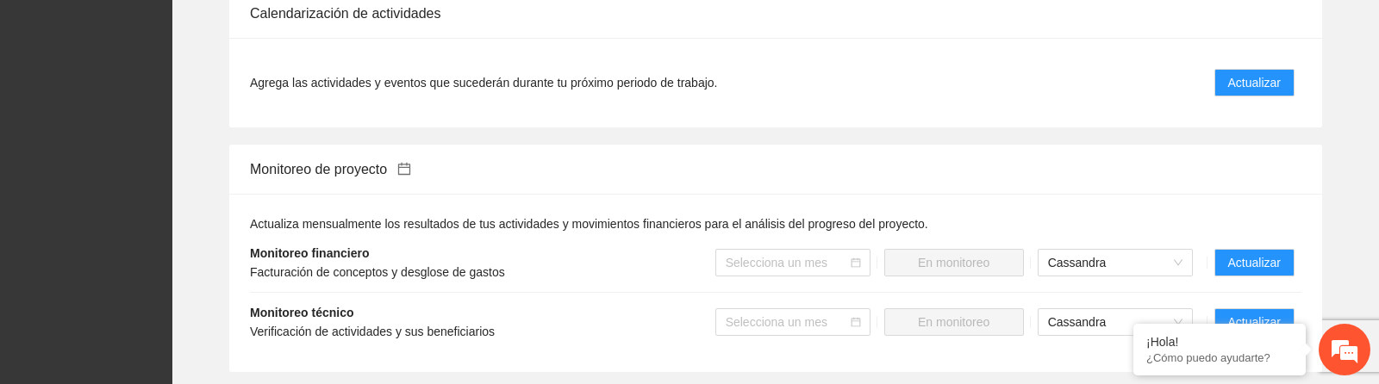
scroll to position [1111, 0]
click at [1228, 259] on span "Actualizar" at bounding box center [1254, 261] width 53 height 19
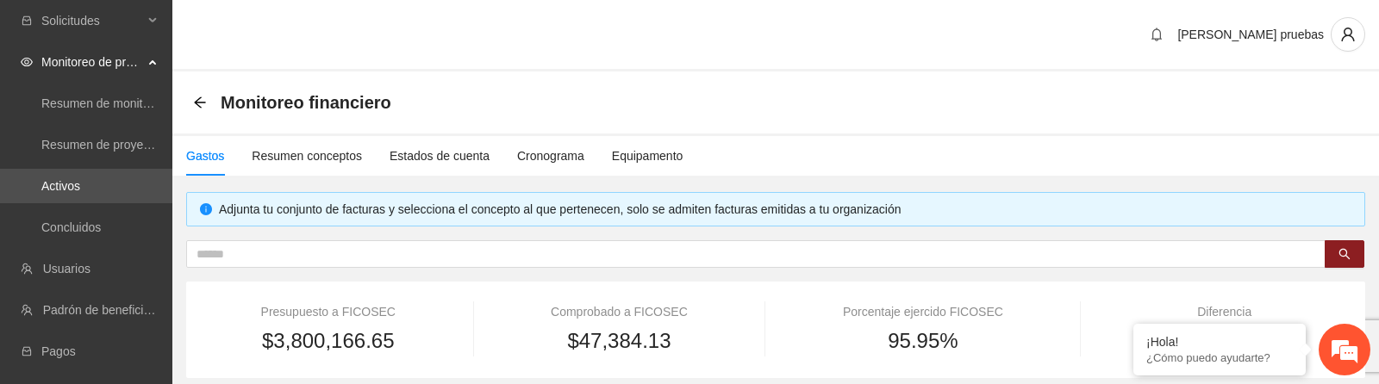
scroll to position [452, 0]
click at [234, 46] on div "[PERSON_NAME] pruebas" at bounding box center [775, 36] width 1206 height 72
click at [200, 100] on icon "arrow-left" at bounding box center [200, 103] width 14 height 14
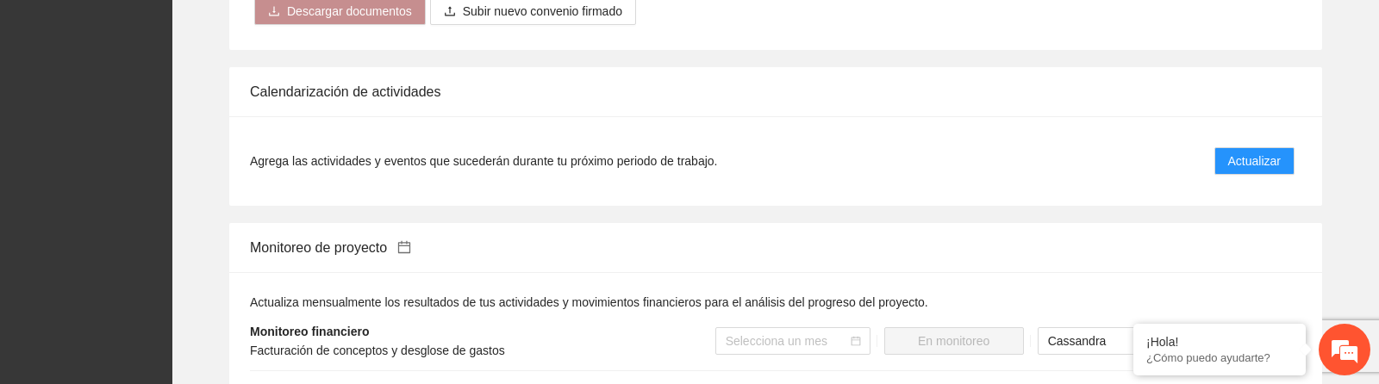
scroll to position [1029, 0]
click at [1220, 162] on button "Actualizar" at bounding box center [1254, 164] width 80 height 28
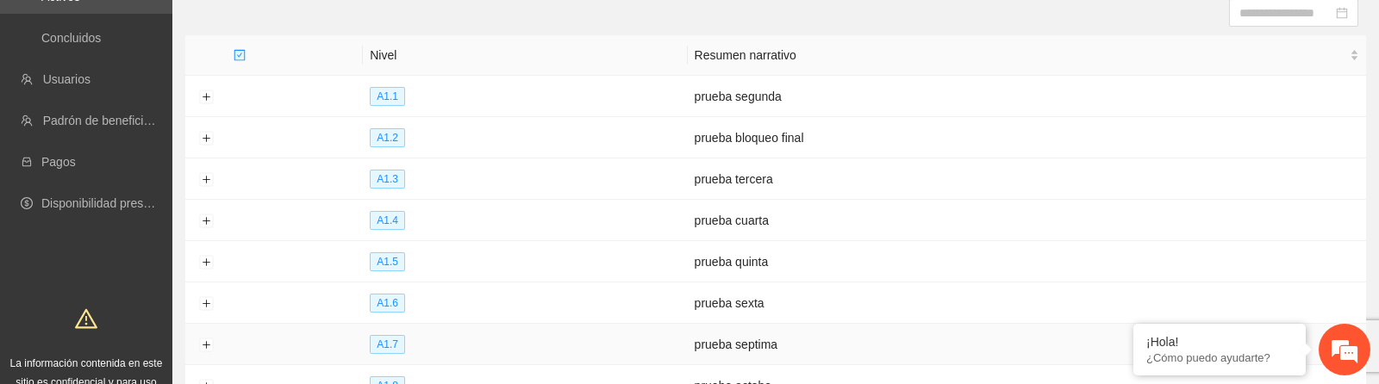
scroll to position [185, 0]
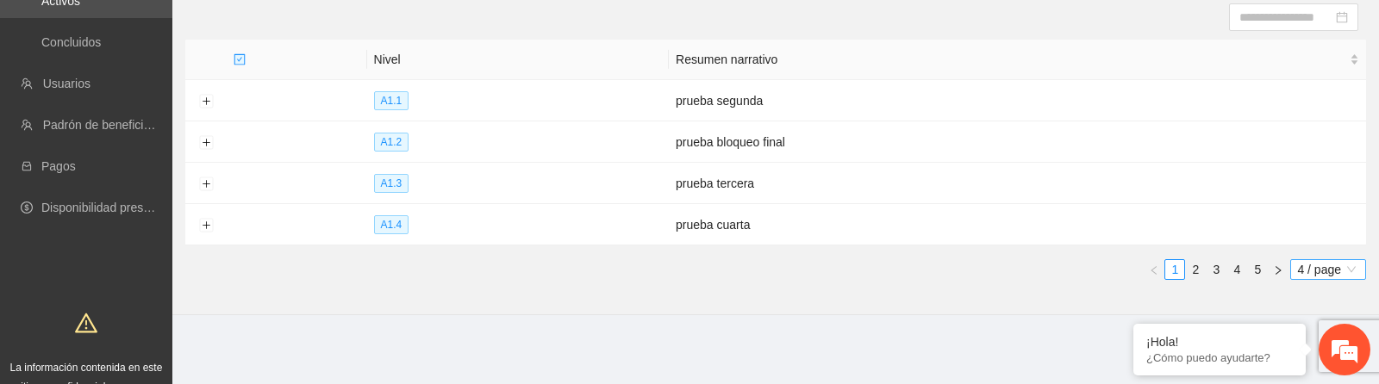
click at [1347, 268] on span "4 / page" at bounding box center [1328, 269] width 62 height 19
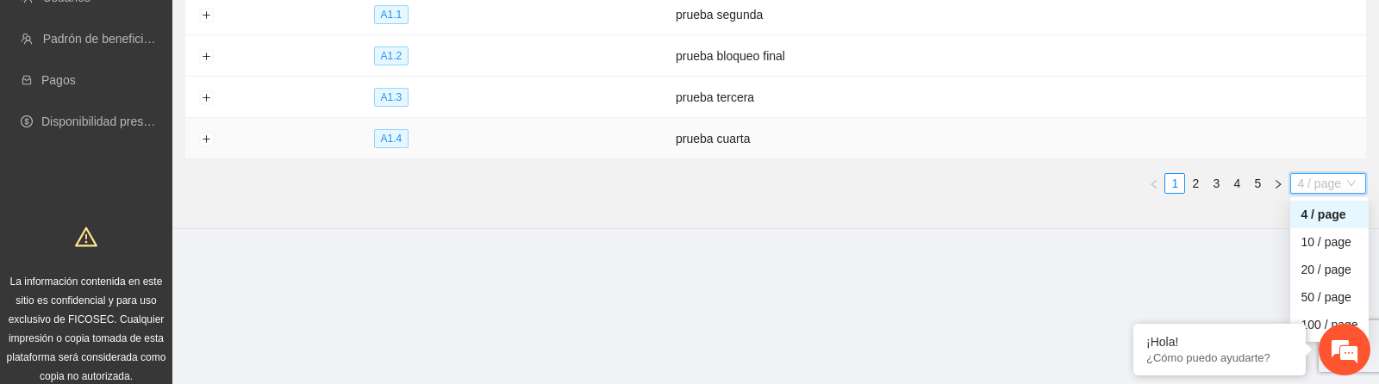
scroll to position [270, 0]
click at [1312, 248] on div "10 / page" at bounding box center [1328, 243] width 57 height 19
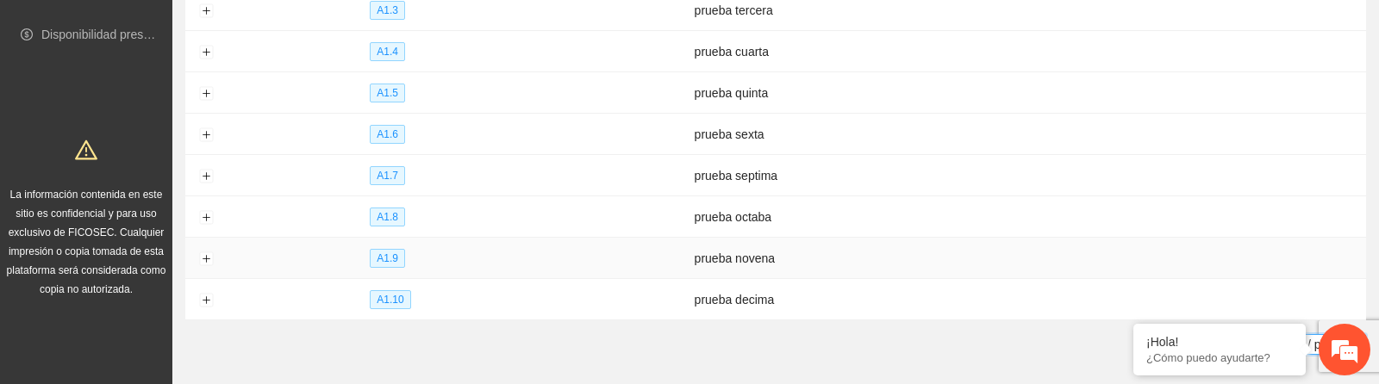
scroll to position [433, 0]
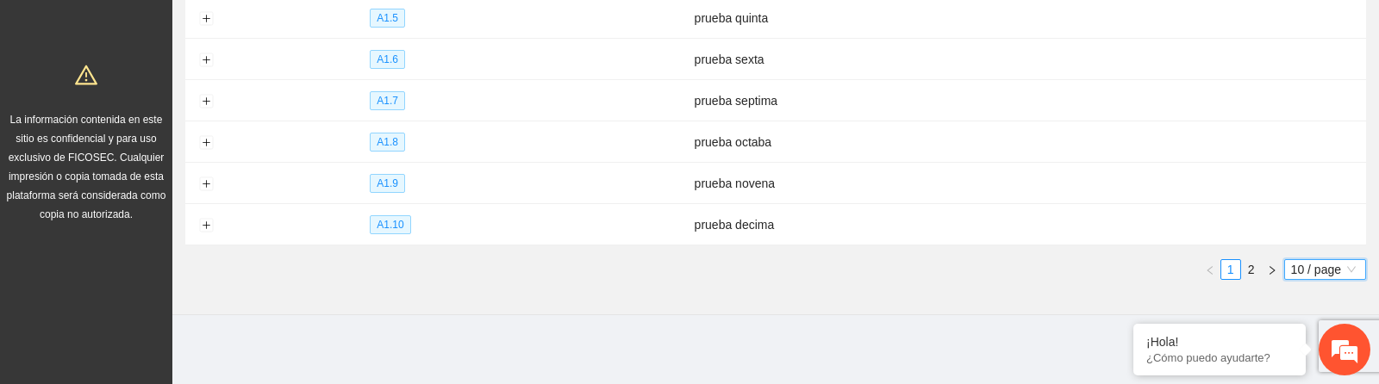
click at [1322, 276] on span "10 / page" at bounding box center [1325, 269] width 68 height 19
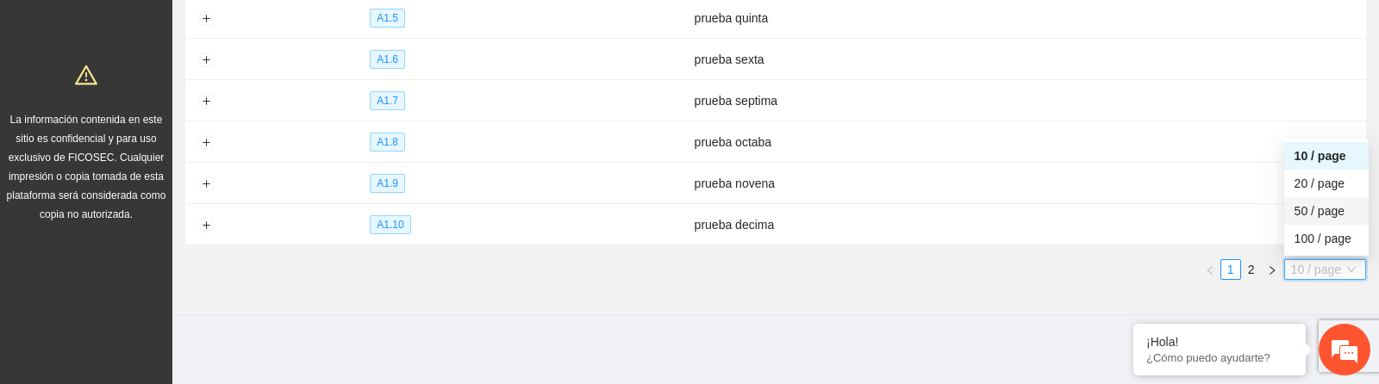
click at [1313, 209] on div "50 / page" at bounding box center [1326, 211] width 64 height 19
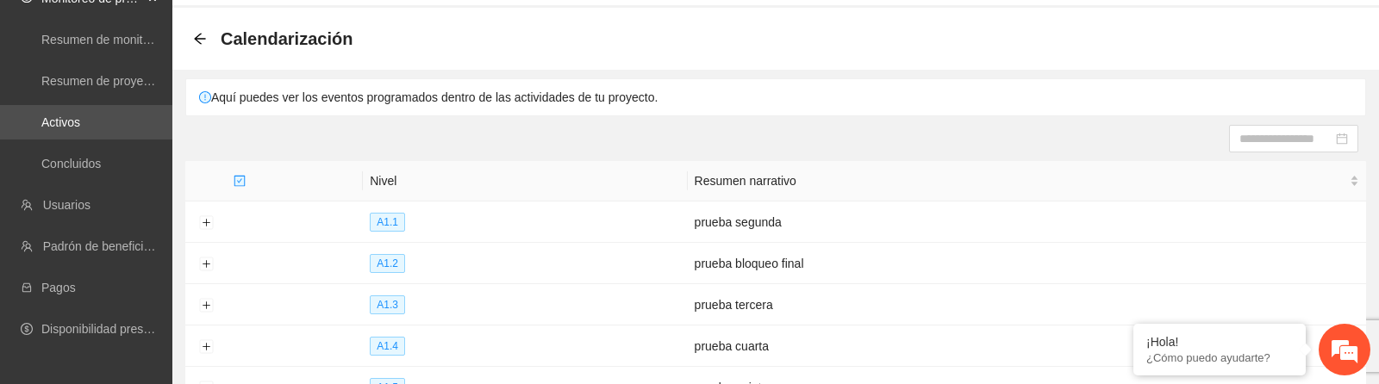
scroll to position [0, 0]
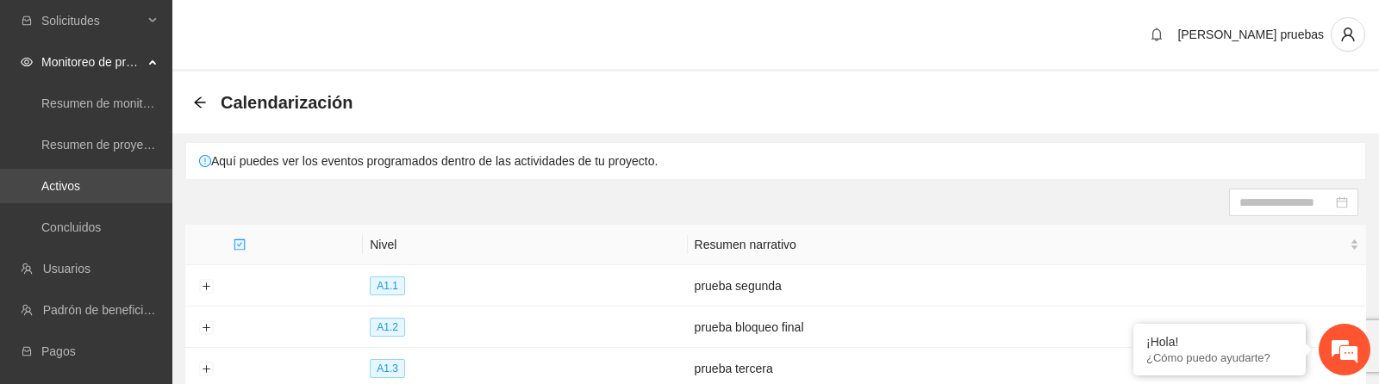
click at [80, 187] on link "Activos" at bounding box center [60, 186] width 39 height 14
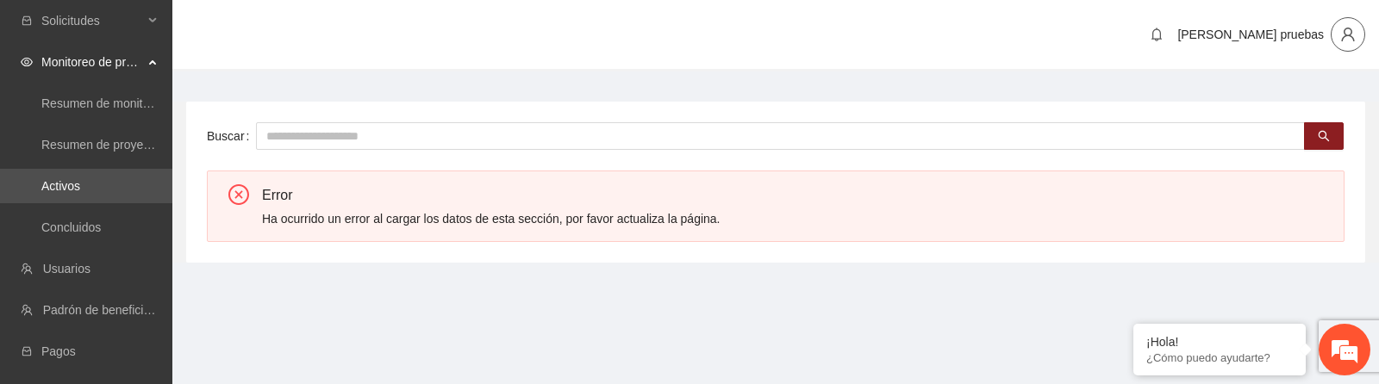
click at [1343, 39] on icon "user" at bounding box center [1348, 35] width 16 height 16
click at [1277, 98] on span "Cerrar sesión" at bounding box center [1298, 99] width 109 height 19
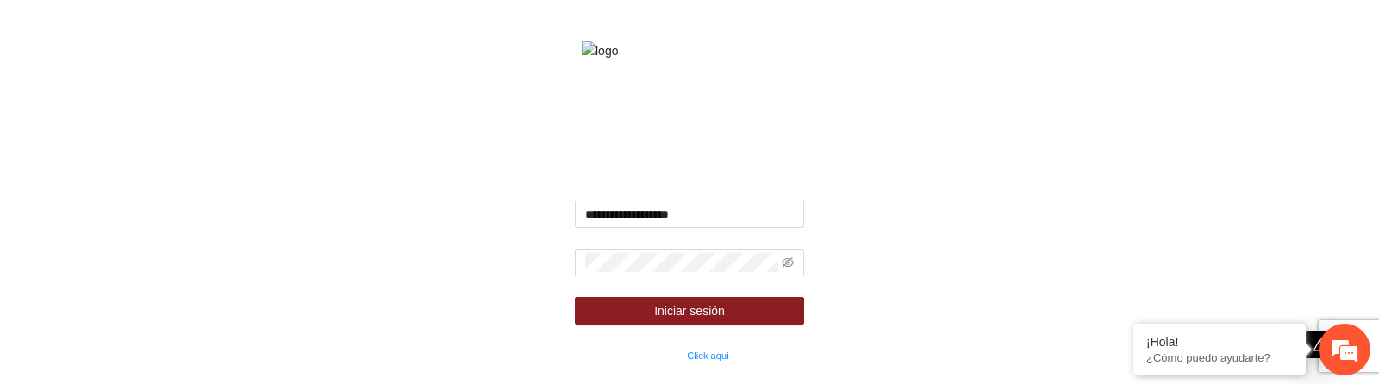
click at [470, 242] on div "**********" at bounding box center [689, 192] width 1379 height 384
click at [465, 237] on div "**********" at bounding box center [689, 192] width 1379 height 384
click at [645, 228] on input "**********" at bounding box center [690, 215] width 230 height 28
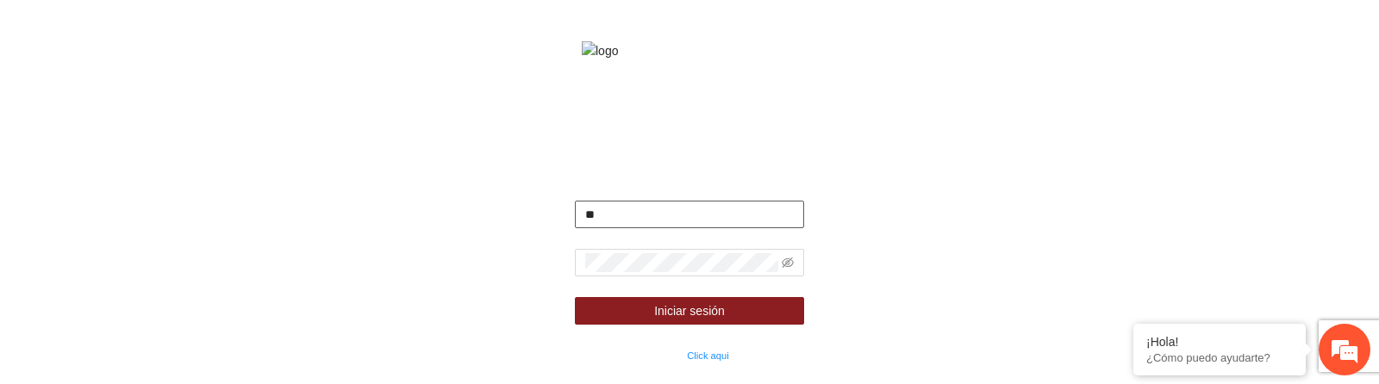
type input "**********"
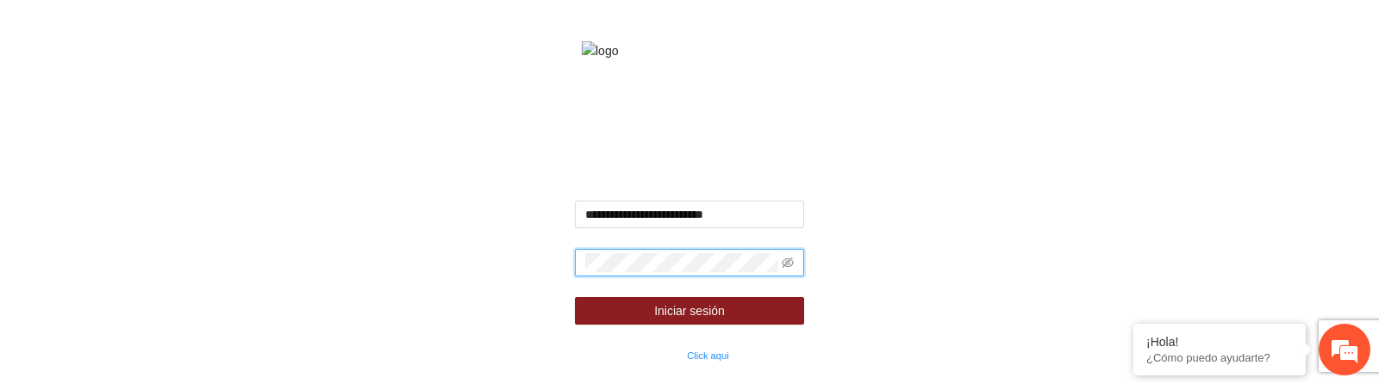
click at [575, 297] on button "Iniciar sesión" at bounding box center [690, 311] width 230 height 28
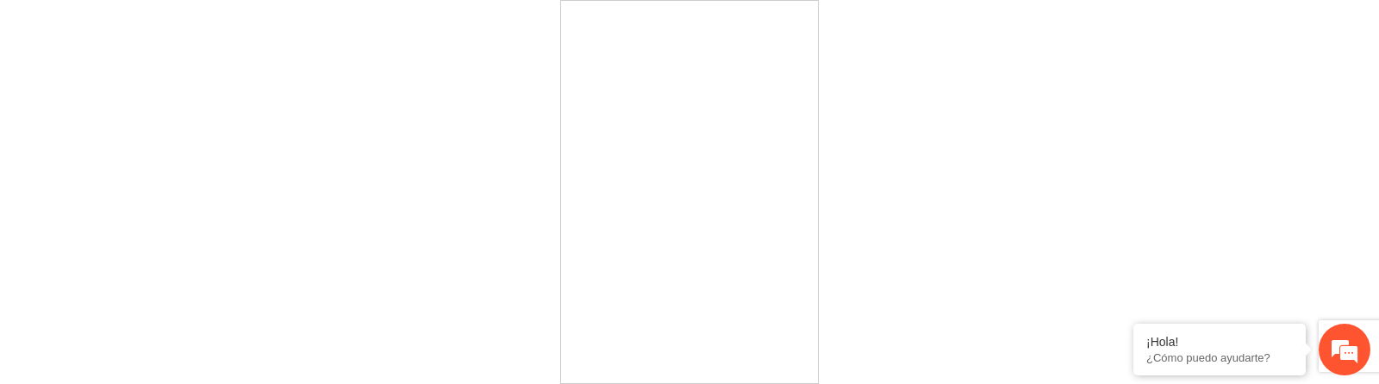
scroll to position [36, 0]
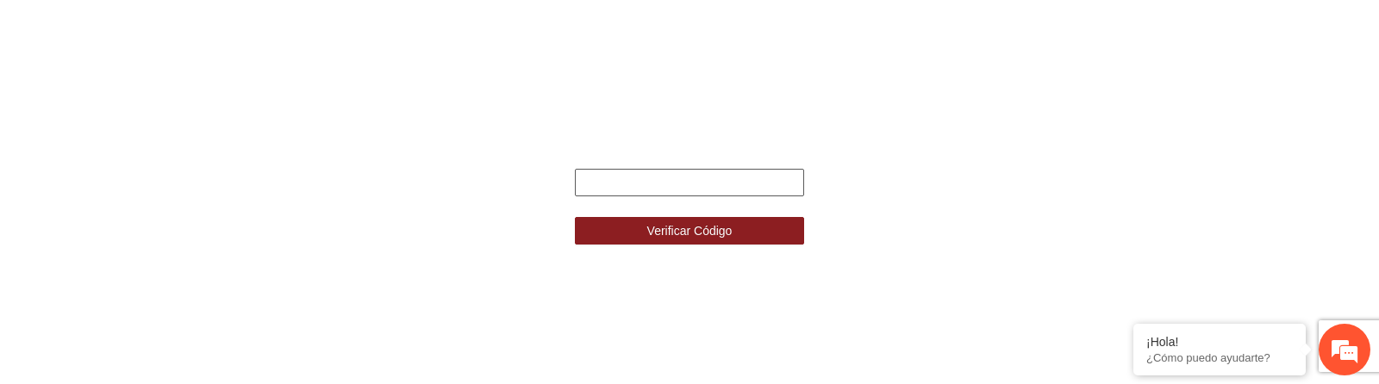
click at [614, 191] on input "text" at bounding box center [690, 183] width 230 height 28
type input "******"
click at [575, 217] on button "Verificar Código" at bounding box center [690, 231] width 230 height 28
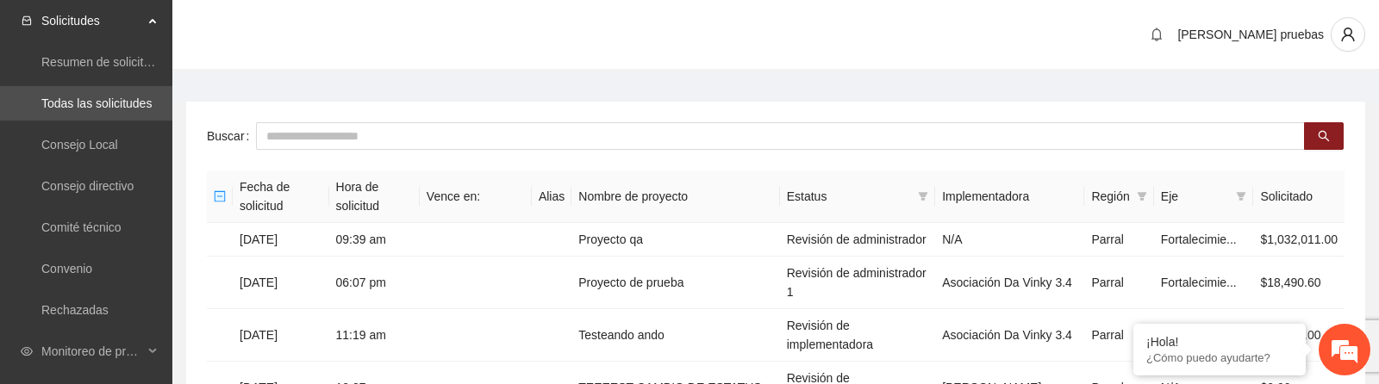
click at [131, 349] on span "Monitoreo de proyectos" at bounding box center [92, 351] width 102 height 34
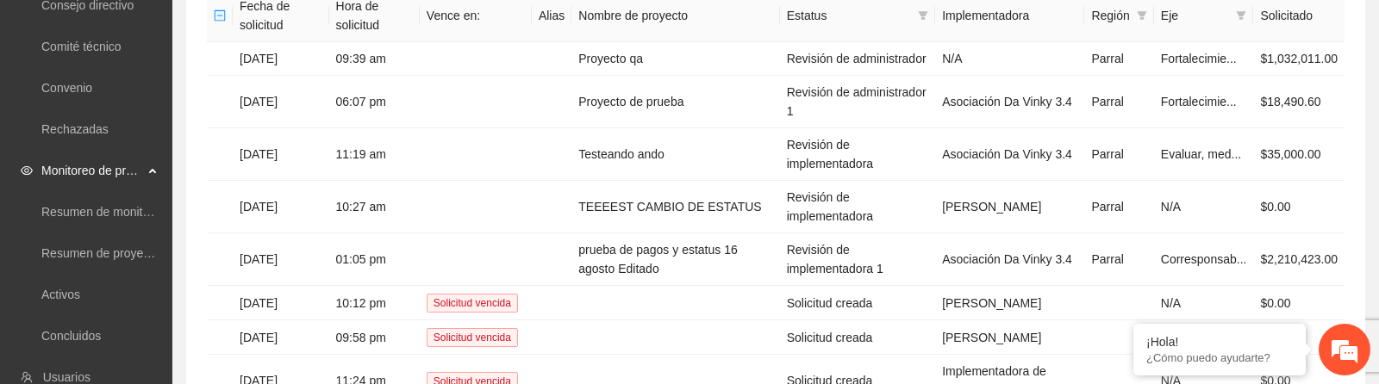
scroll to position [183, 0]
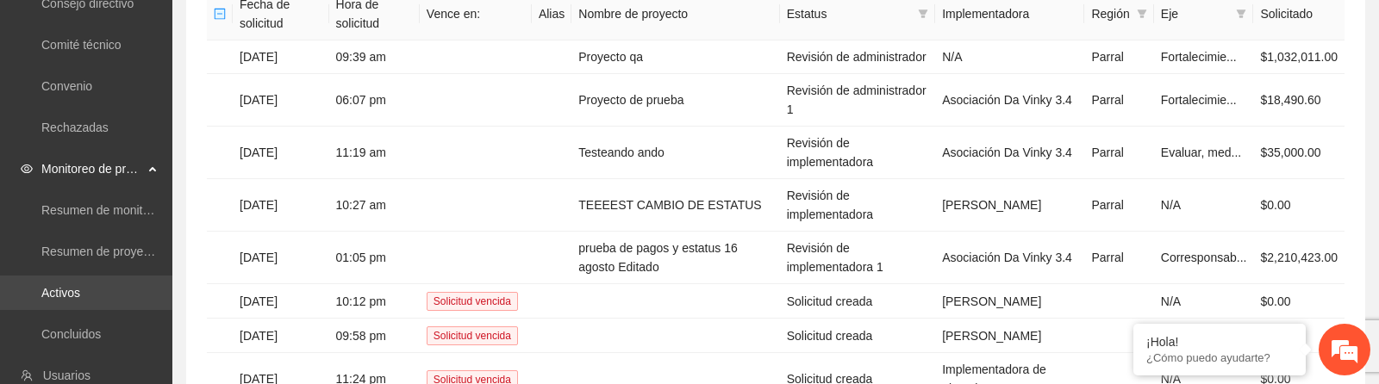
click at [80, 286] on link "Activos" at bounding box center [60, 293] width 39 height 14
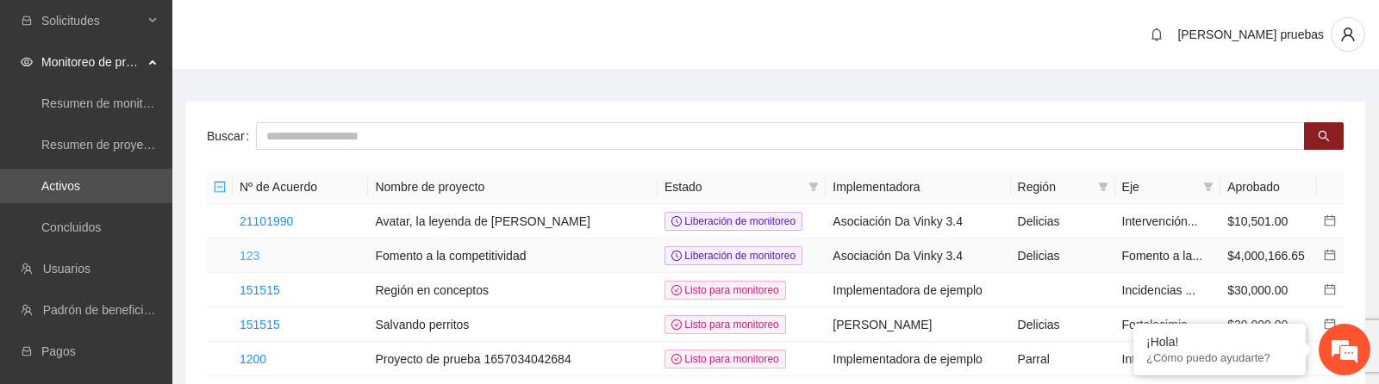
click at [251, 253] on link "123" at bounding box center [250, 256] width 20 height 14
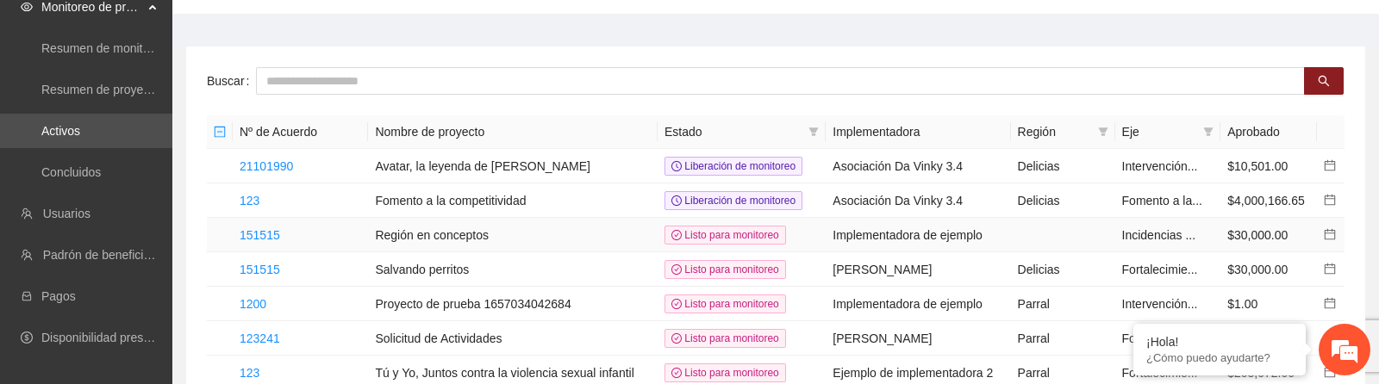
scroll to position [109, 0]
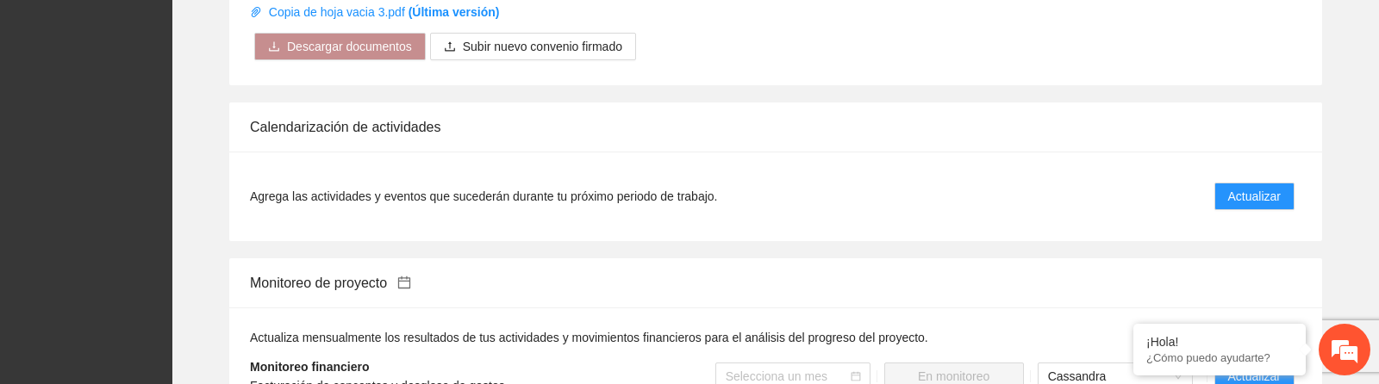
scroll to position [1181, 0]
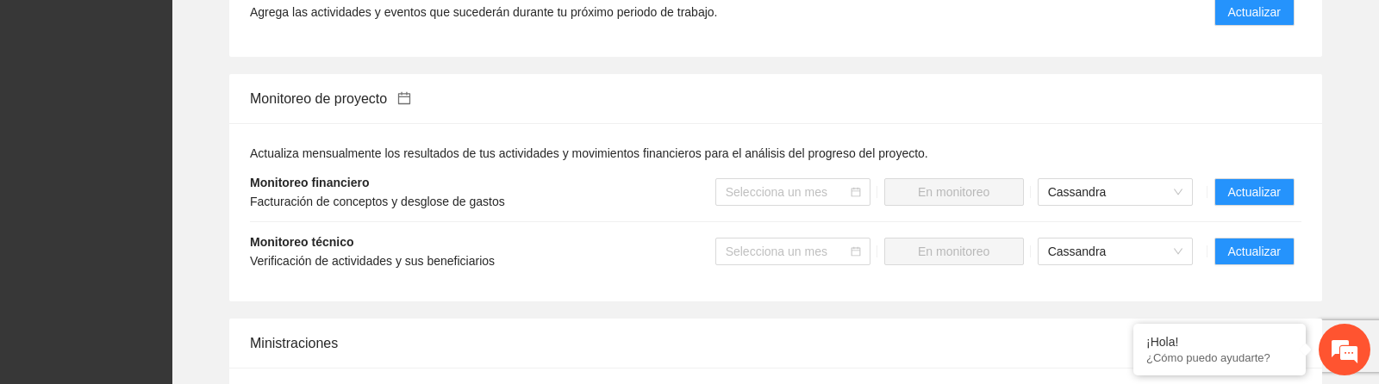
click at [962, 191] on span "En monitoreo" at bounding box center [954, 192] width 140 height 28
click at [1248, 192] on span "Actualizar" at bounding box center [1254, 192] width 53 height 19
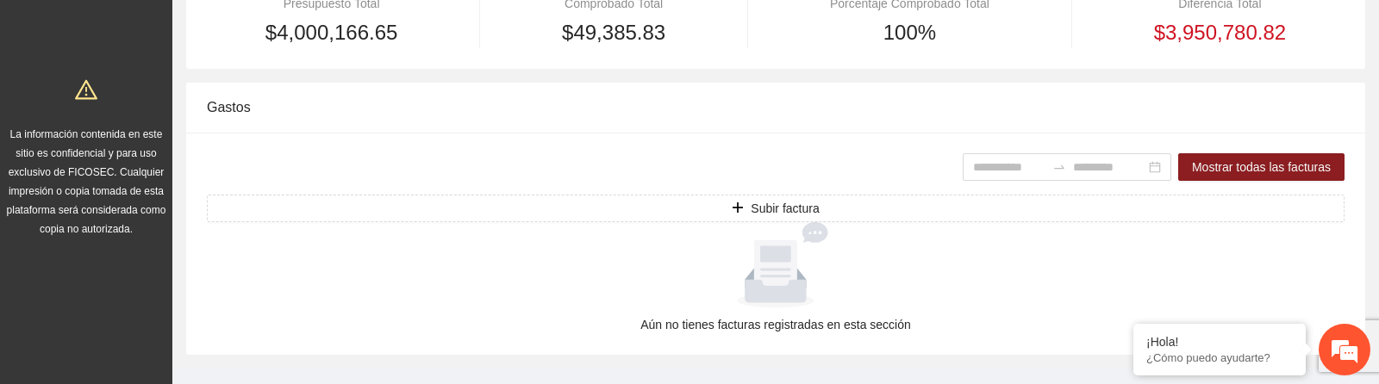
scroll to position [439, 0]
